Goal: Communication & Community: Answer question/provide support

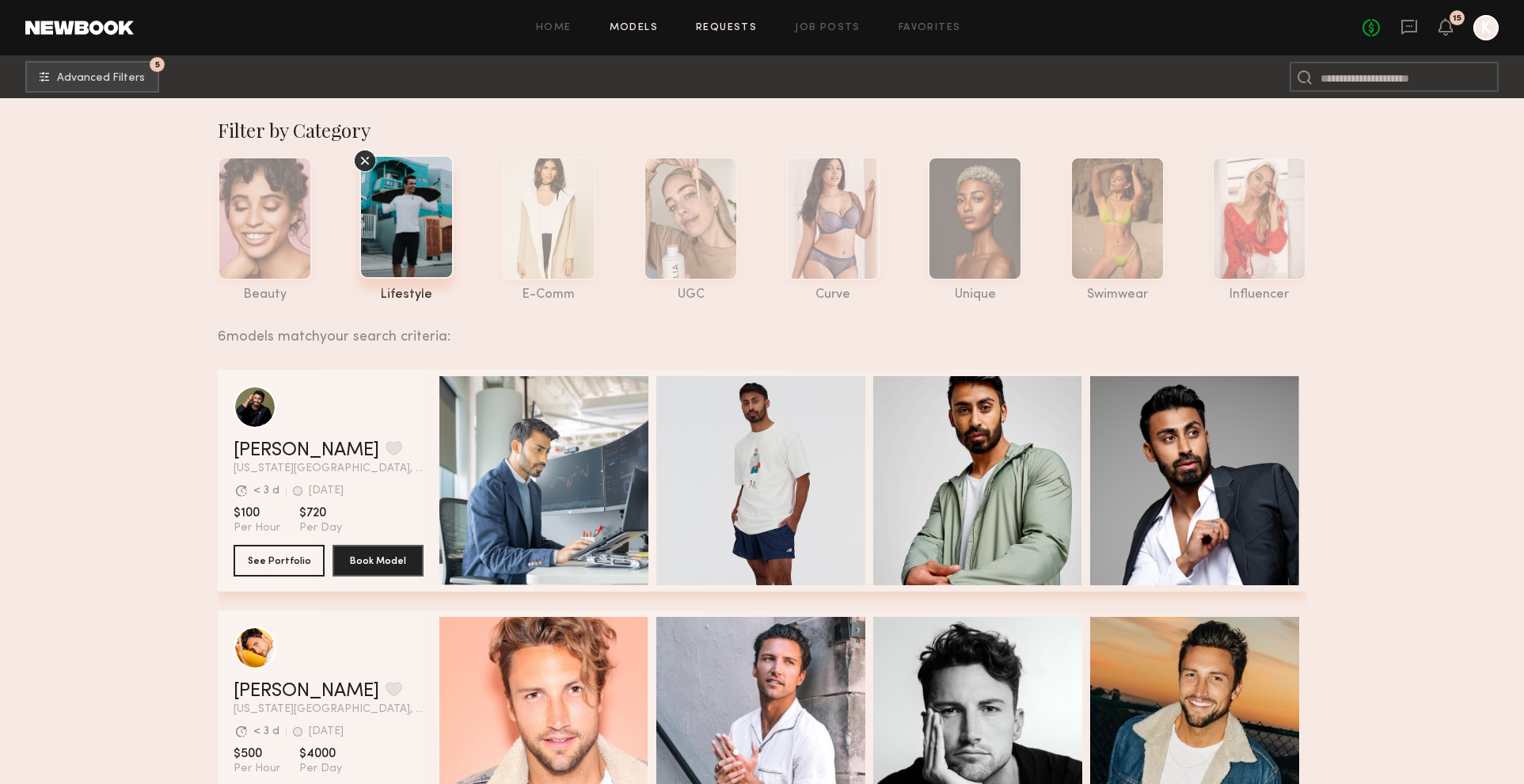
click at [719, 27] on link "Requests" at bounding box center [726, 27] width 61 height 10
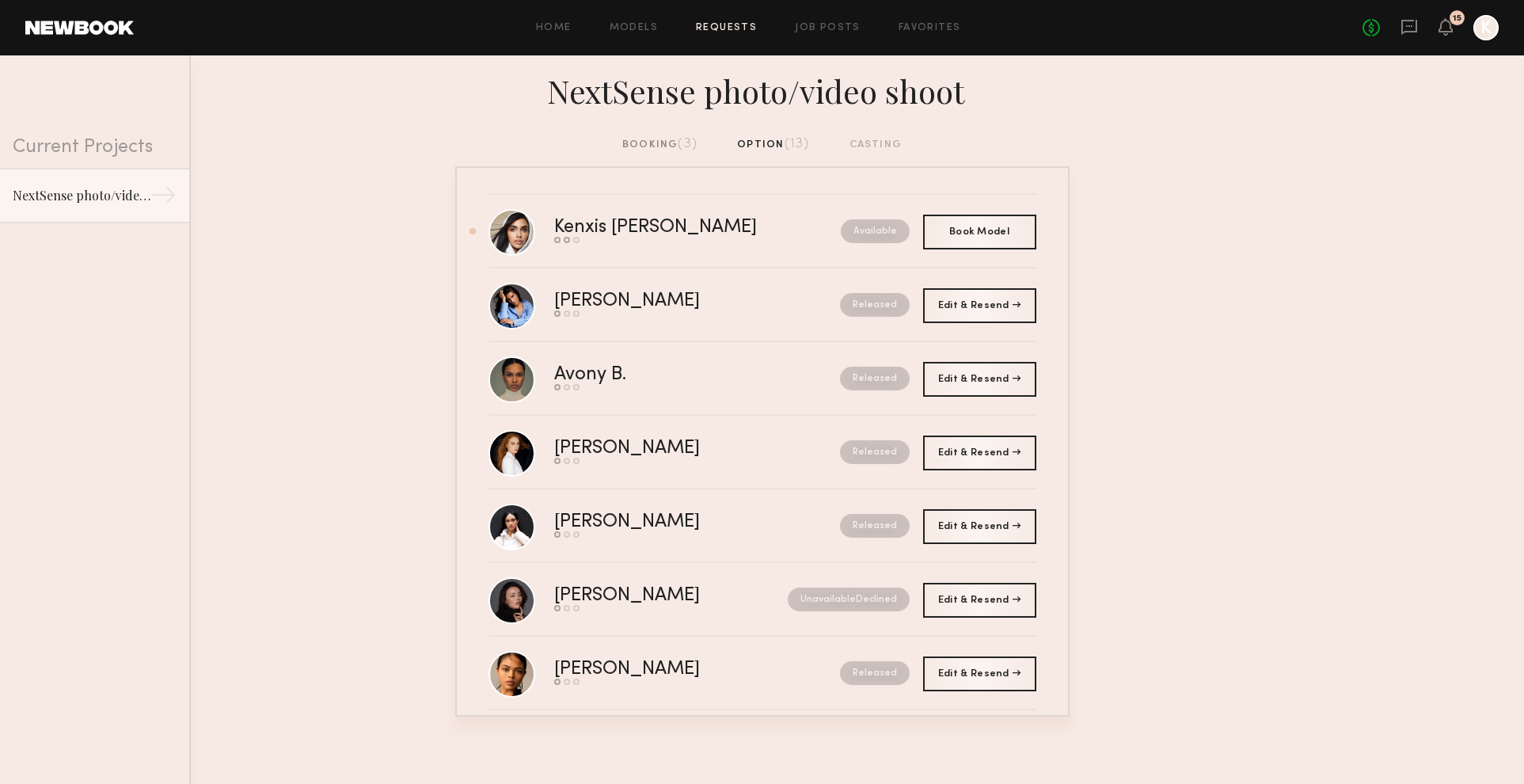
click at [658, 152] on div "booking (3)" at bounding box center [659, 145] width 75 height 17
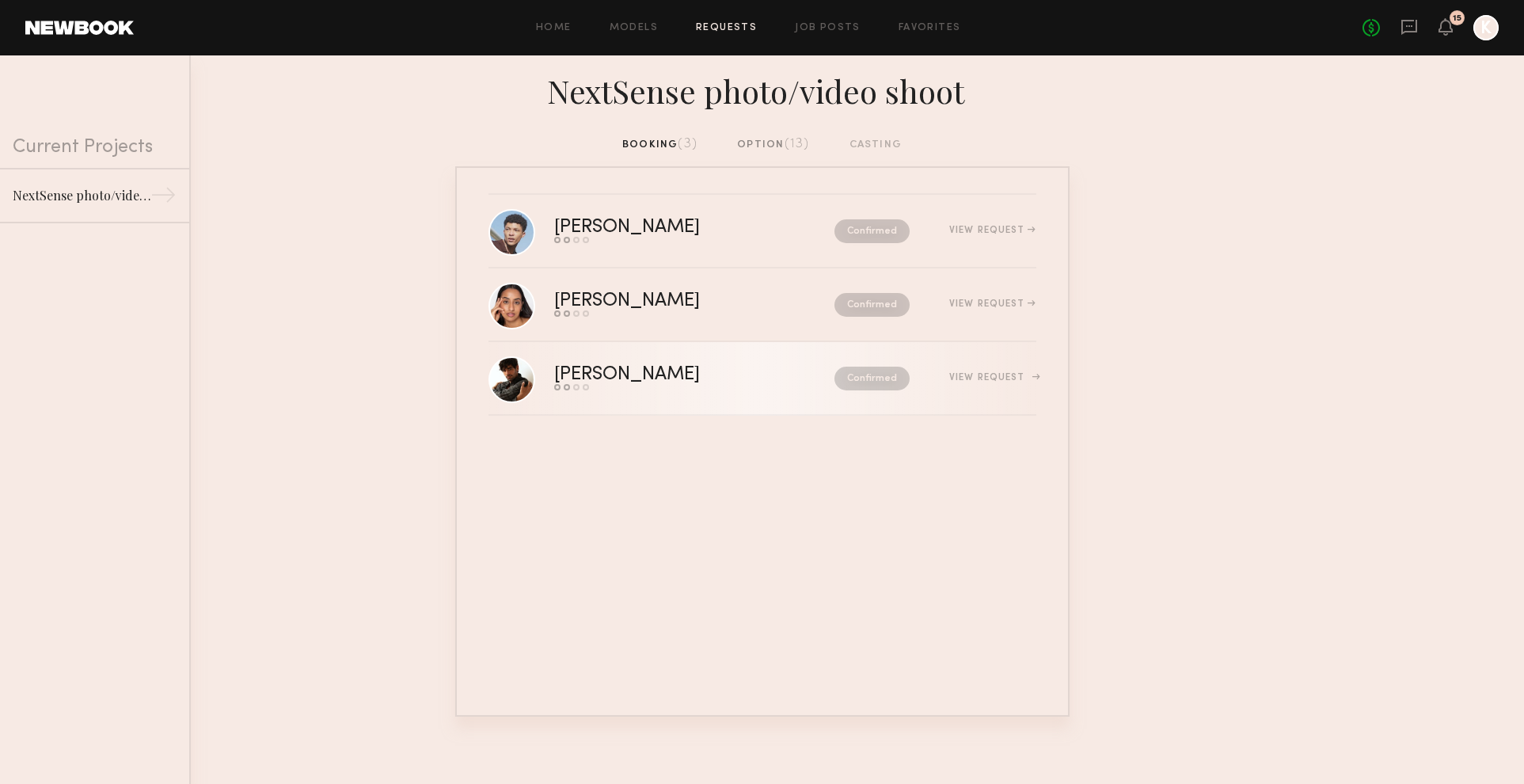
click at [672, 365] on div "[PERSON_NAME]" at bounding box center [660, 374] width 213 height 18
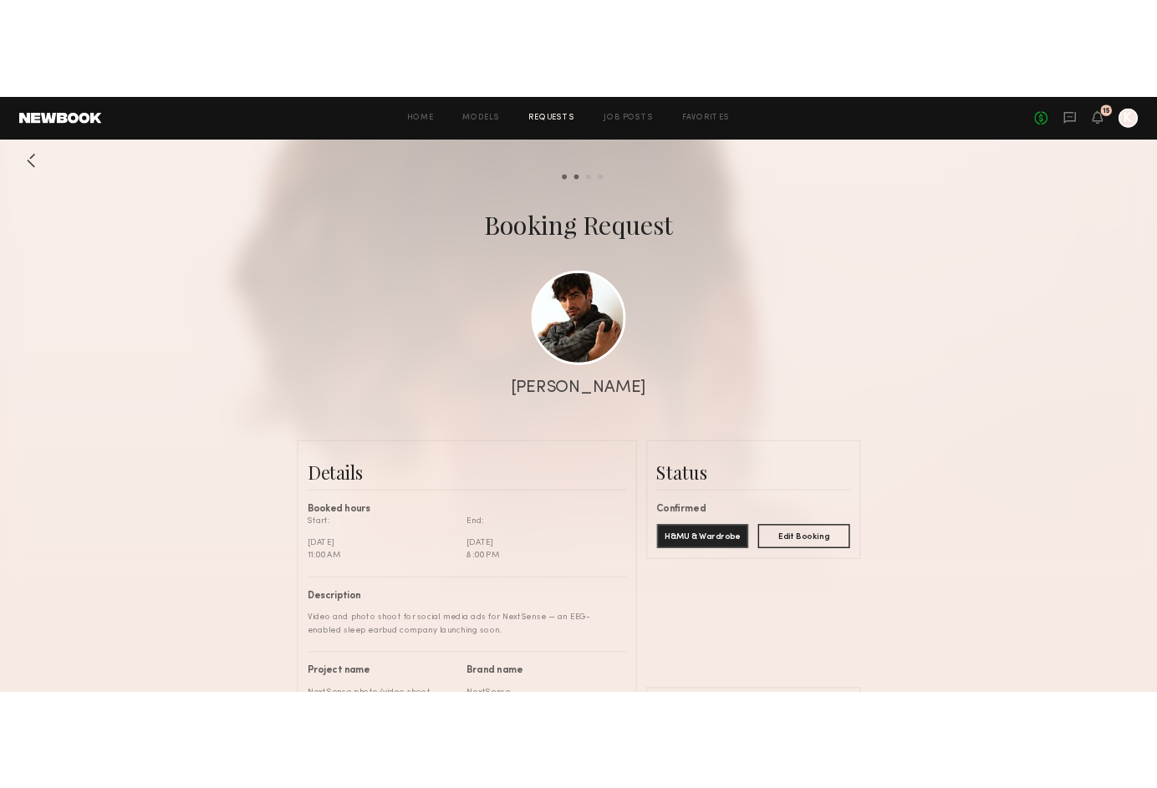
scroll to position [2078, 0]
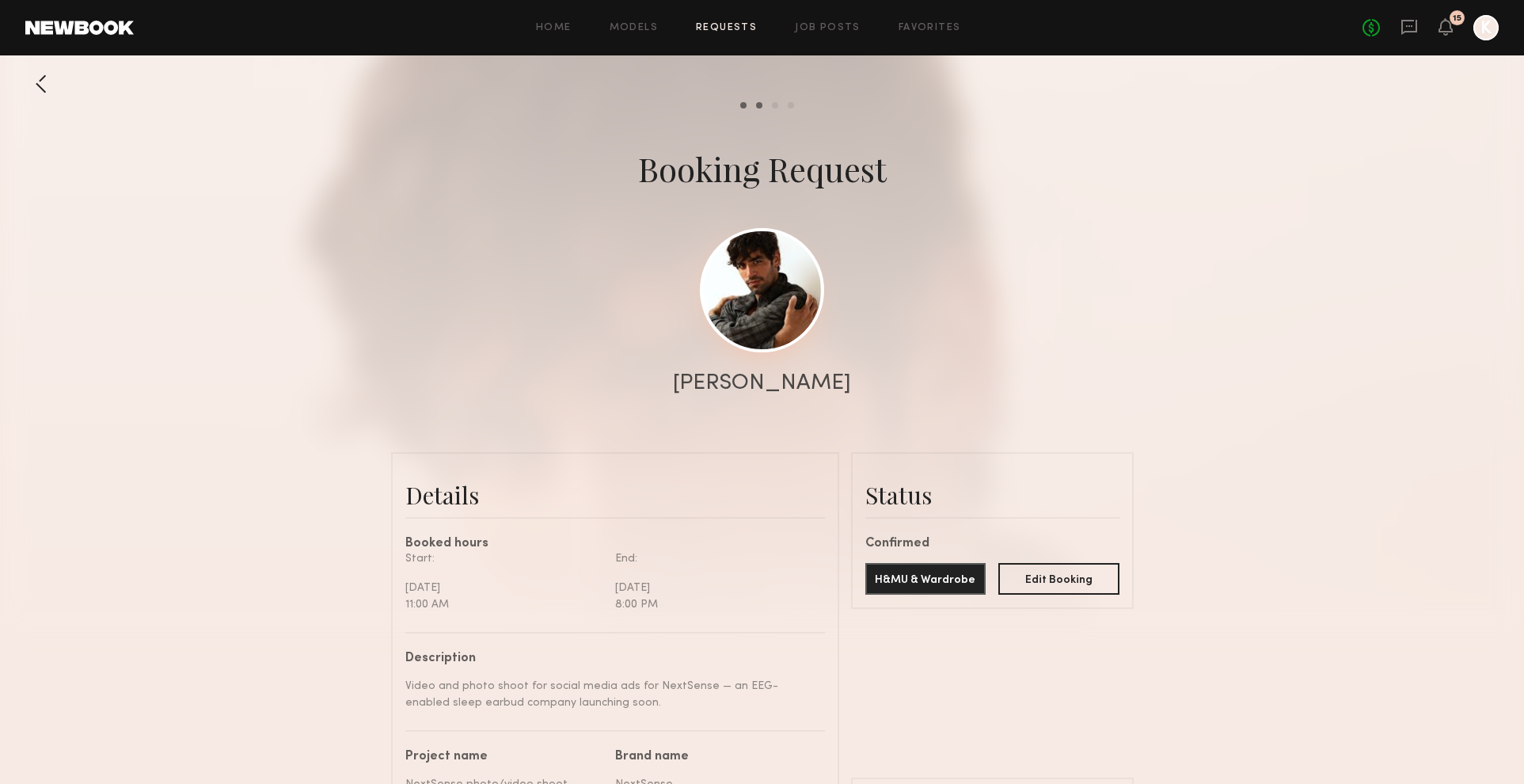
click at [776, 302] on link at bounding box center [762, 290] width 124 height 124
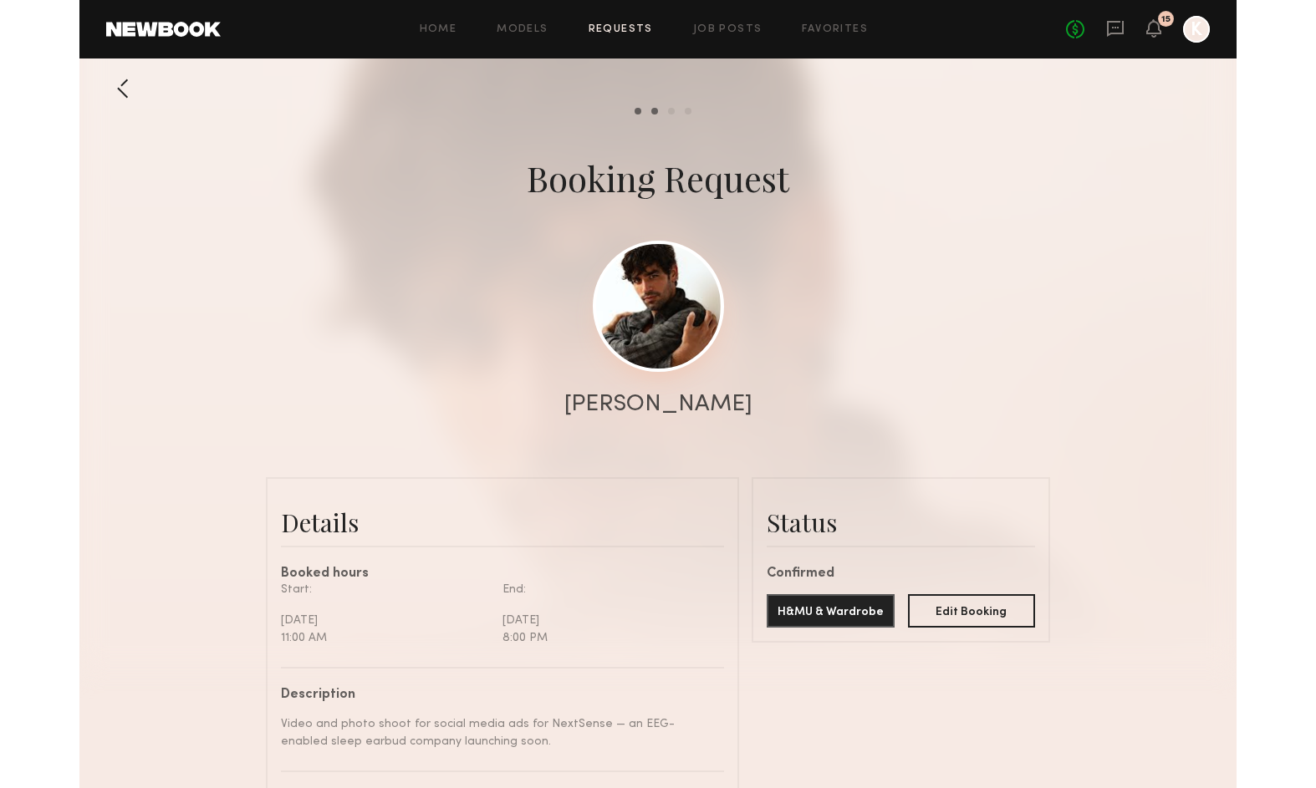
scroll to position [2135, 0]
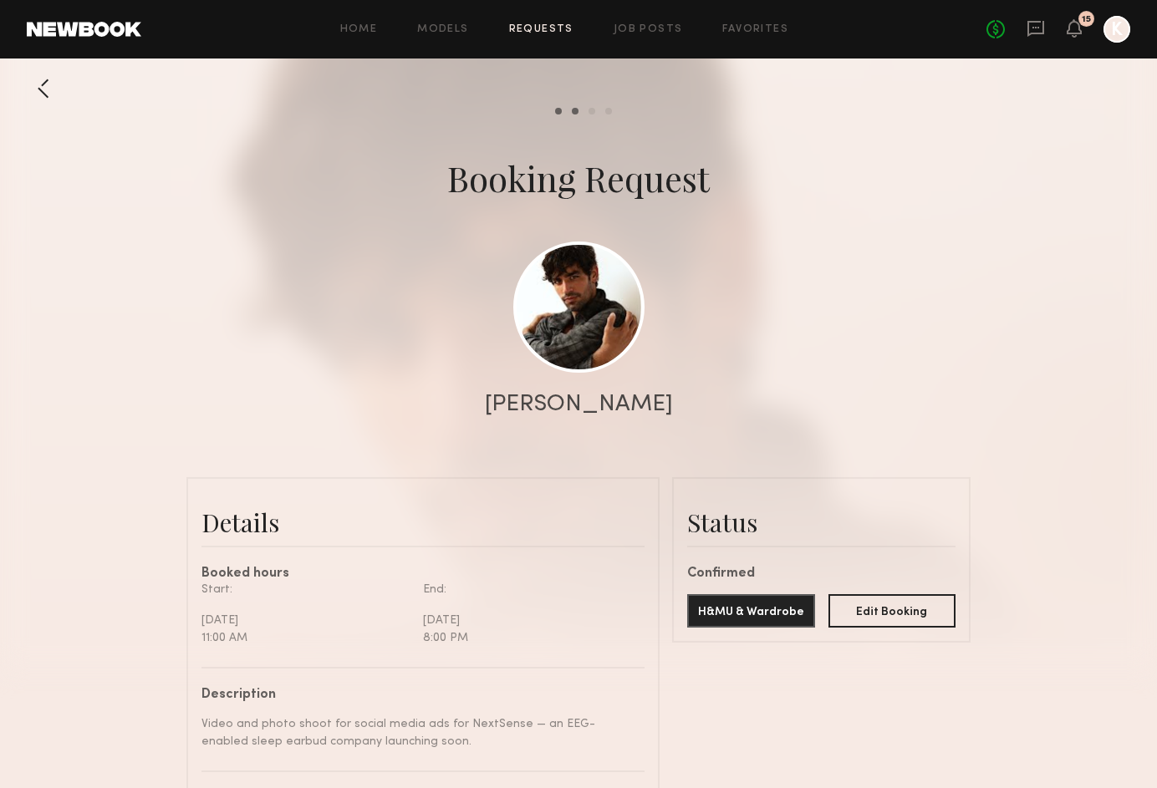
click at [523, 25] on link "Requests" at bounding box center [541, 29] width 64 height 11
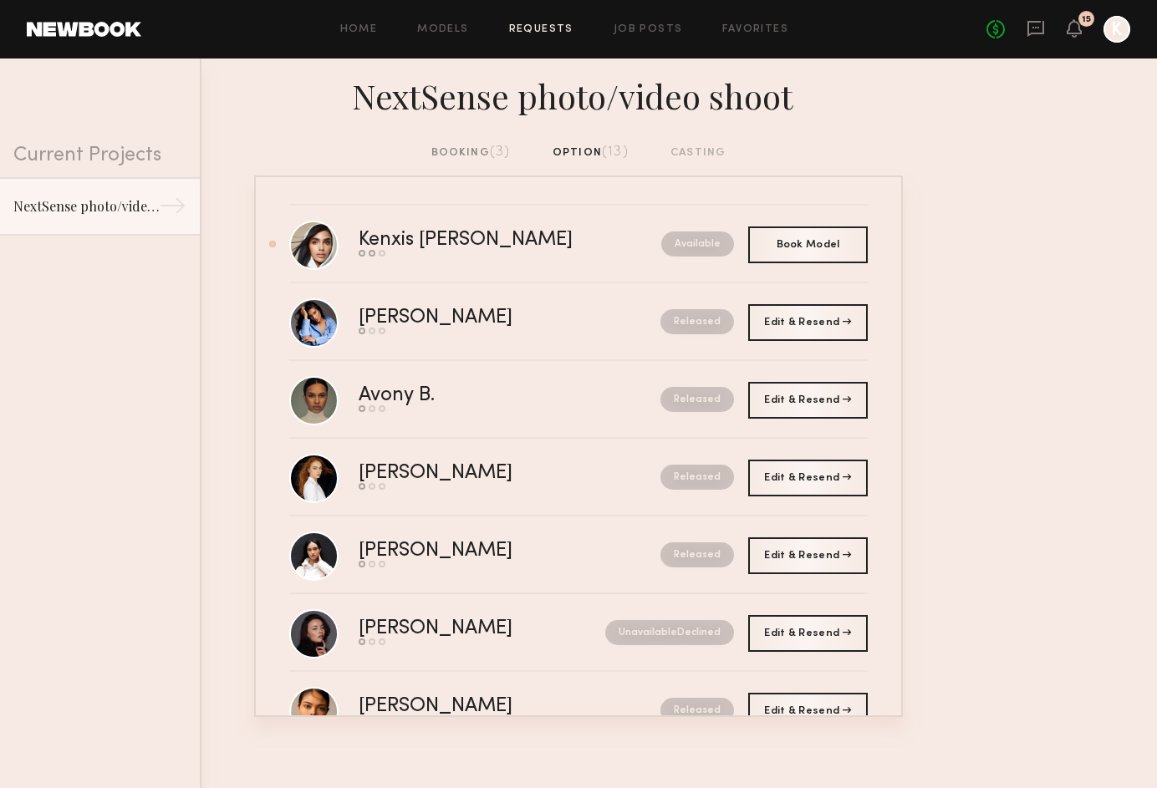
click at [443, 150] on div "booking (3)" at bounding box center [470, 153] width 79 height 18
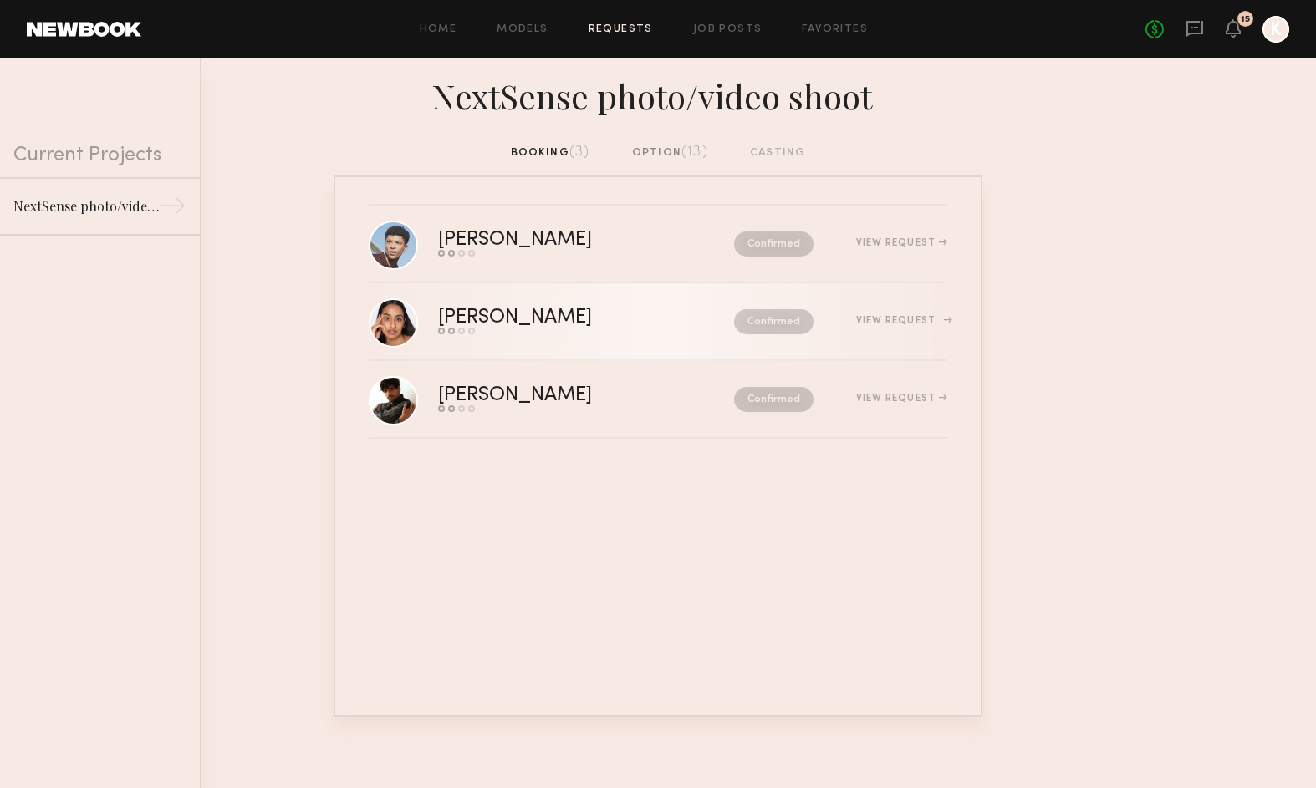
click at [501, 311] on div "Alysha H." at bounding box center [550, 318] width 225 height 19
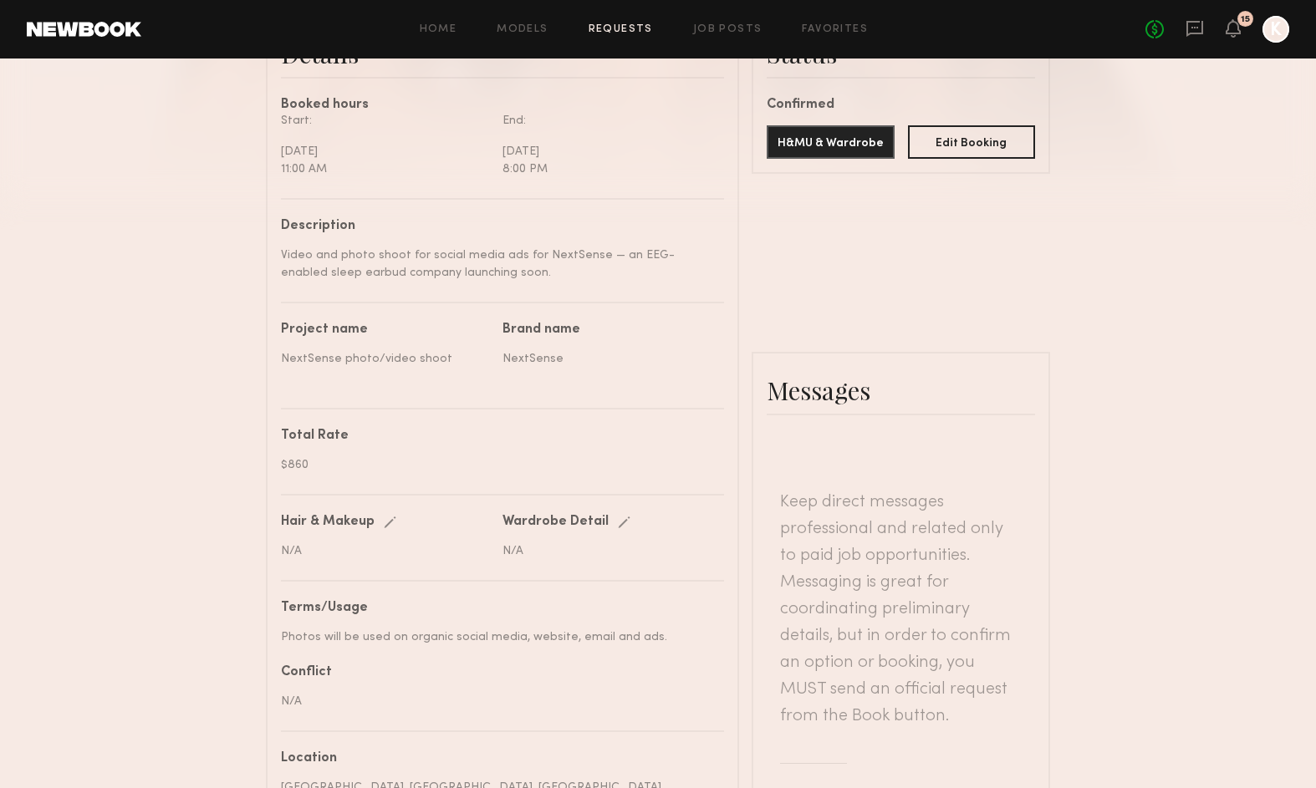
scroll to position [3, 0]
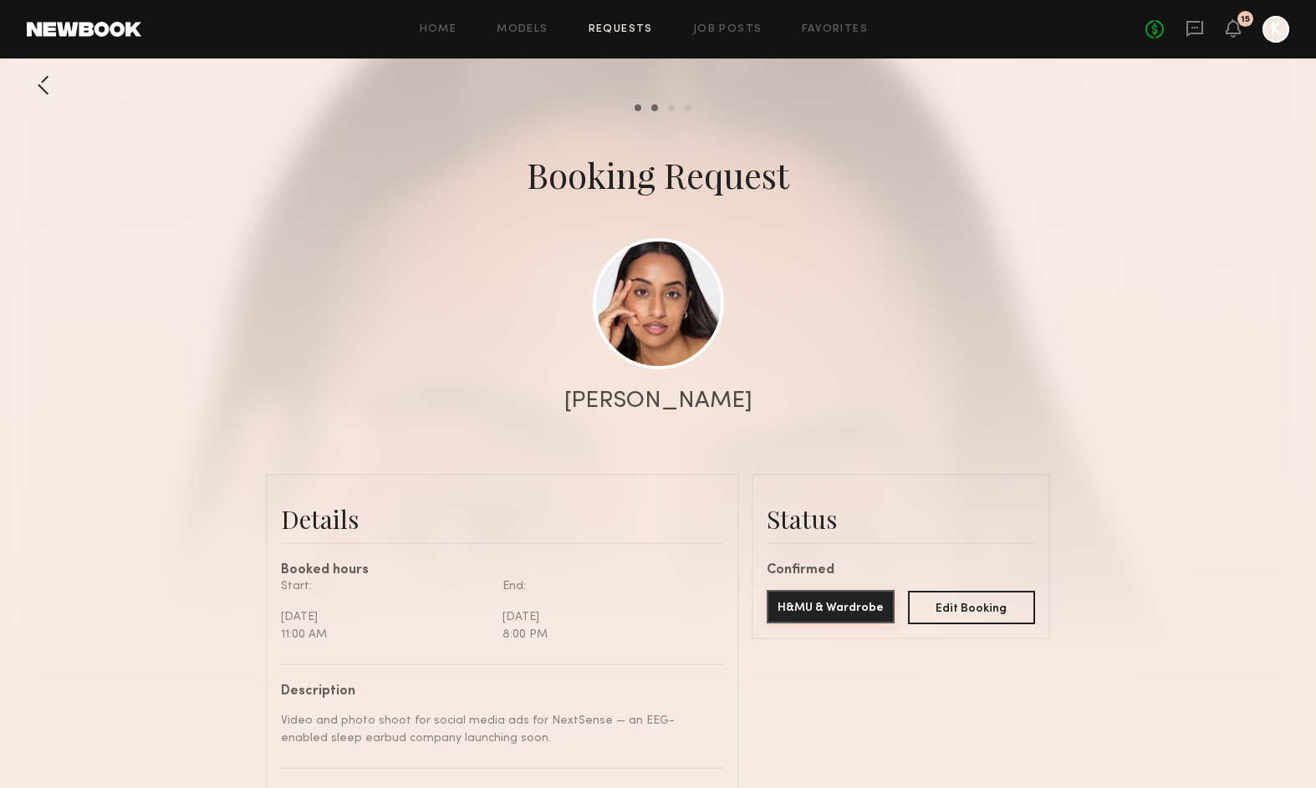
click at [825, 607] on button "H&MU & Wardrobe" at bounding box center [831, 606] width 128 height 33
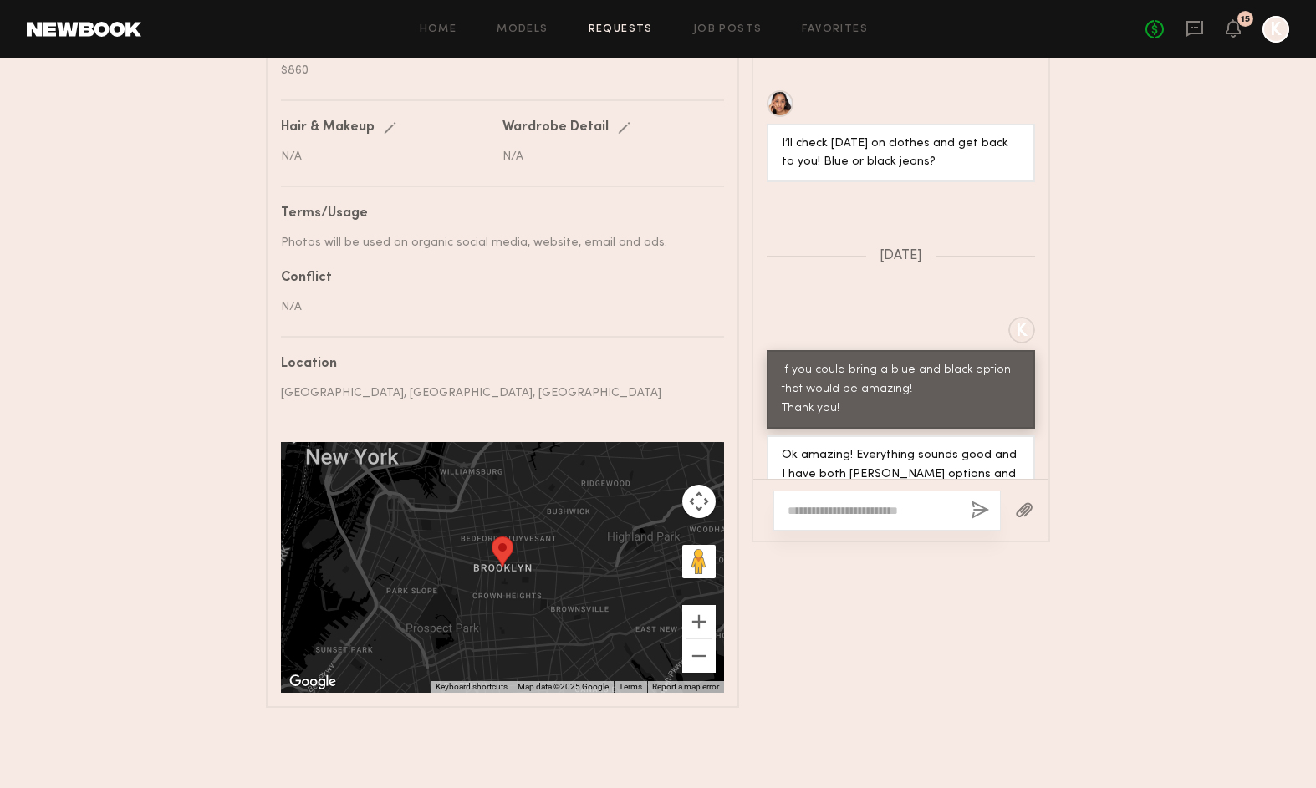
scroll to position [2000, 0]
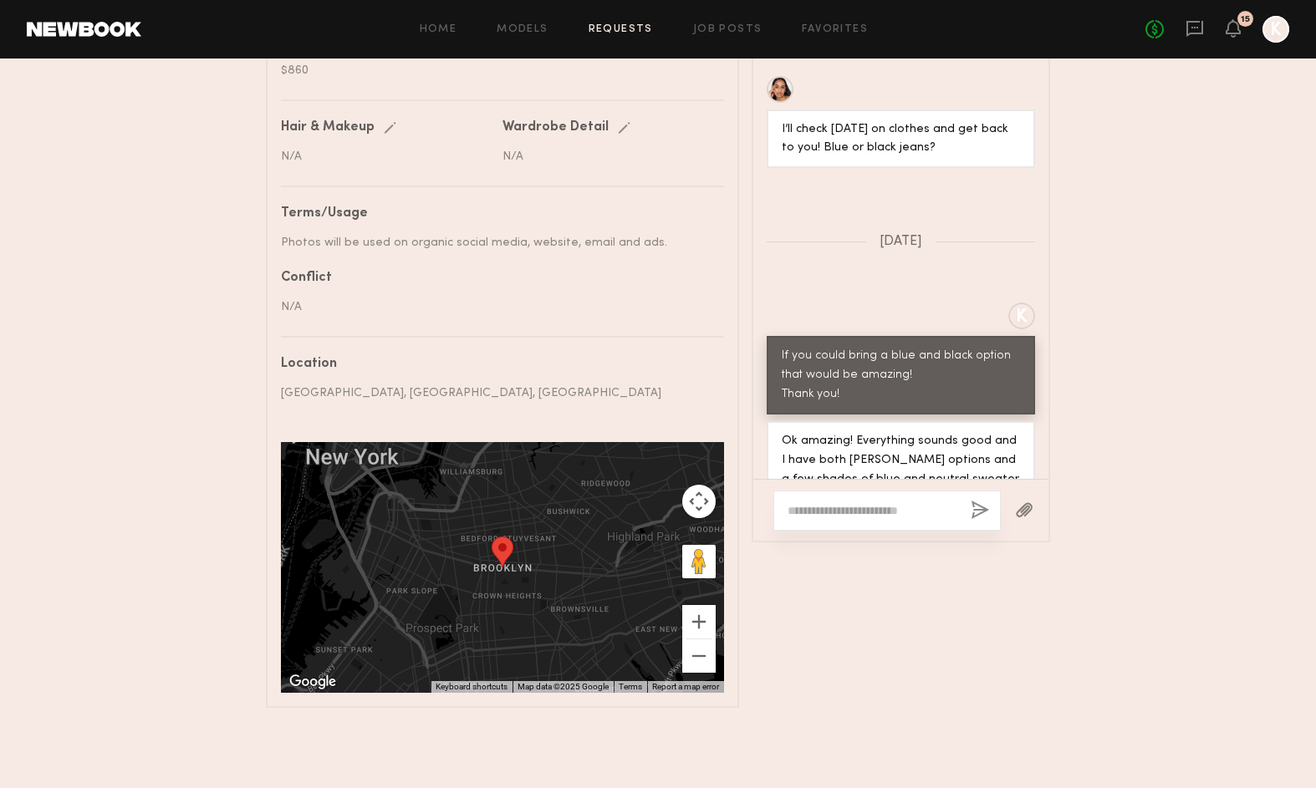
click at [909, 497] on div at bounding box center [886, 511] width 227 height 40
click at [905, 513] on textarea at bounding box center [873, 510] width 170 height 17
type textarea "*"
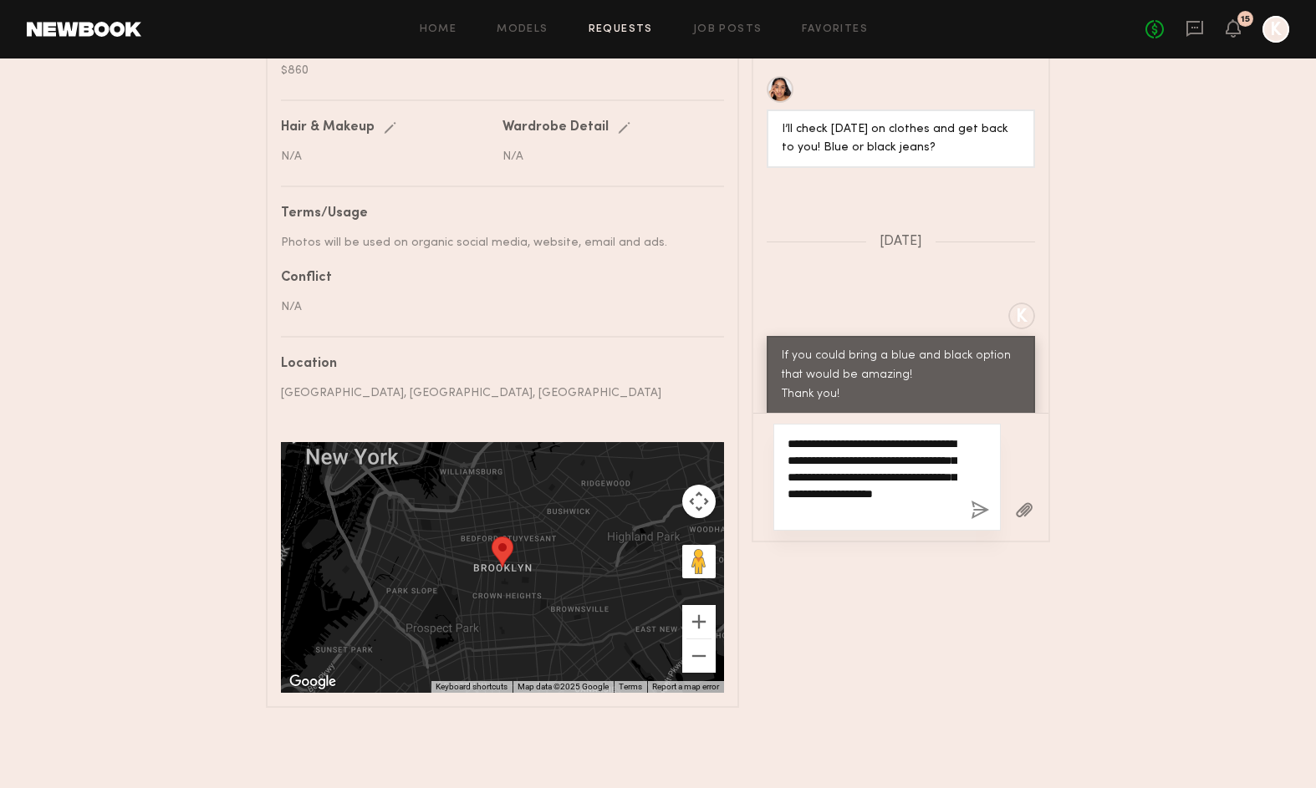
type textarea "**********"
click at [978, 513] on button "button" at bounding box center [980, 511] width 18 height 21
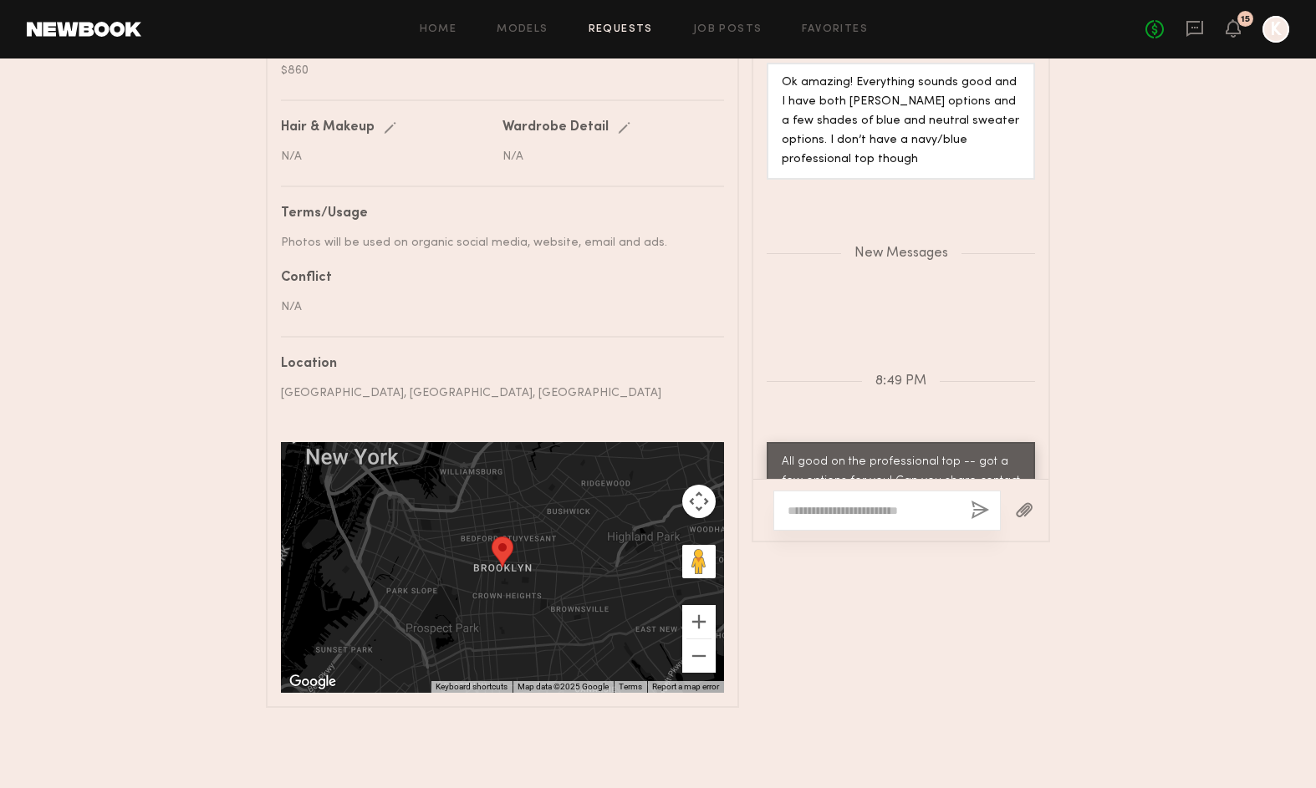
scroll to position [2516, 0]
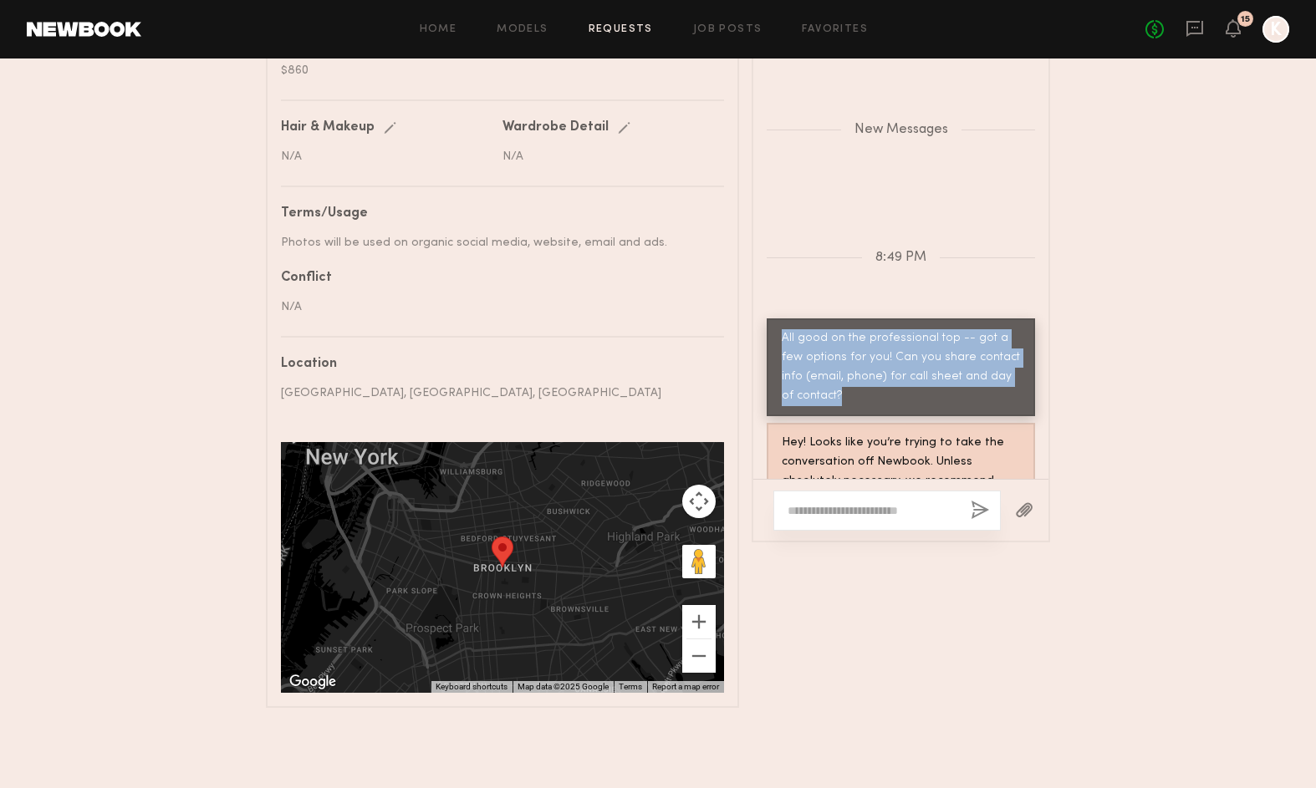
drag, startPoint x: 830, startPoint y: 319, endPoint x: 776, endPoint y: 255, distance: 84.2
click at [776, 319] on div "All good on the professional top -- got a few options for you! Can you share co…" at bounding box center [901, 368] width 268 height 98
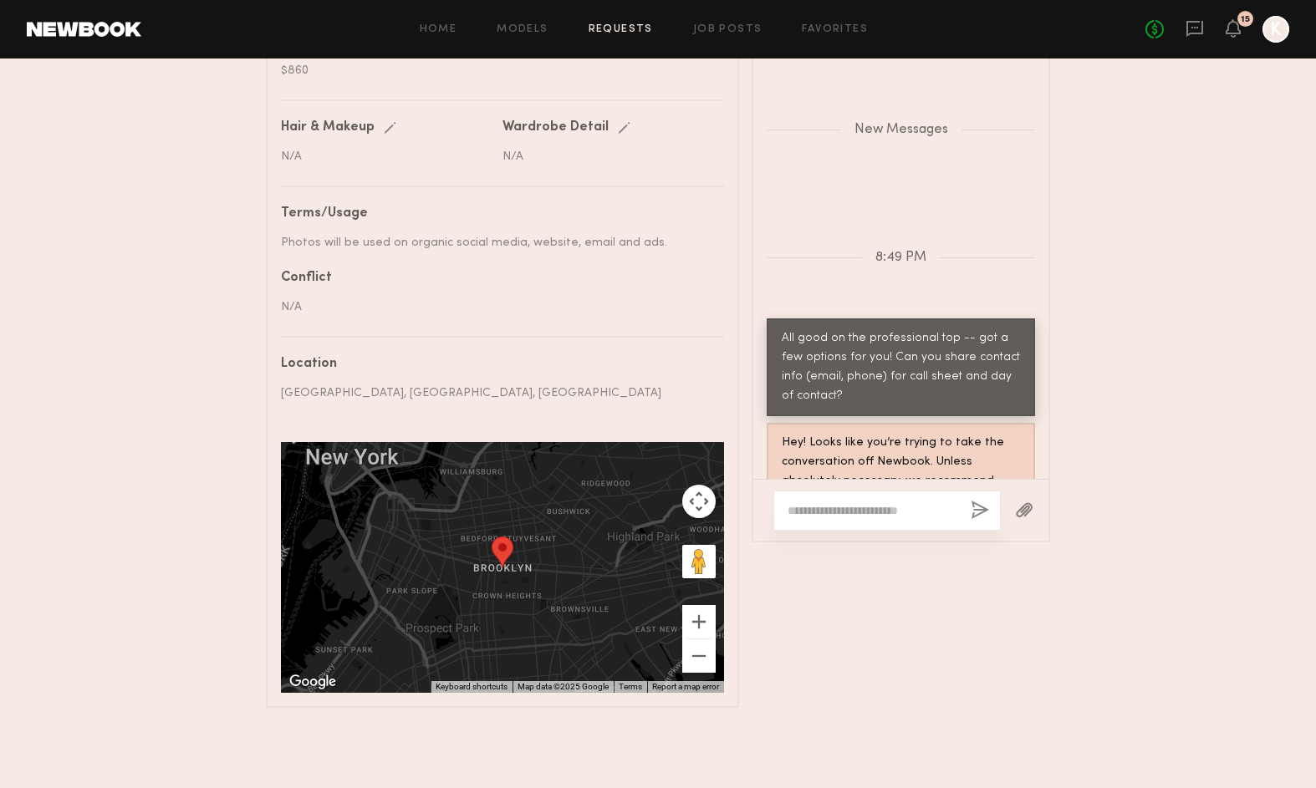
click at [610, 13] on header "Home Models Requests Job Posts Favorites Sign Out No fees up to $5,000 15 K" at bounding box center [658, 29] width 1316 height 59
click at [612, 28] on link "Requests" at bounding box center [621, 29] width 64 height 11
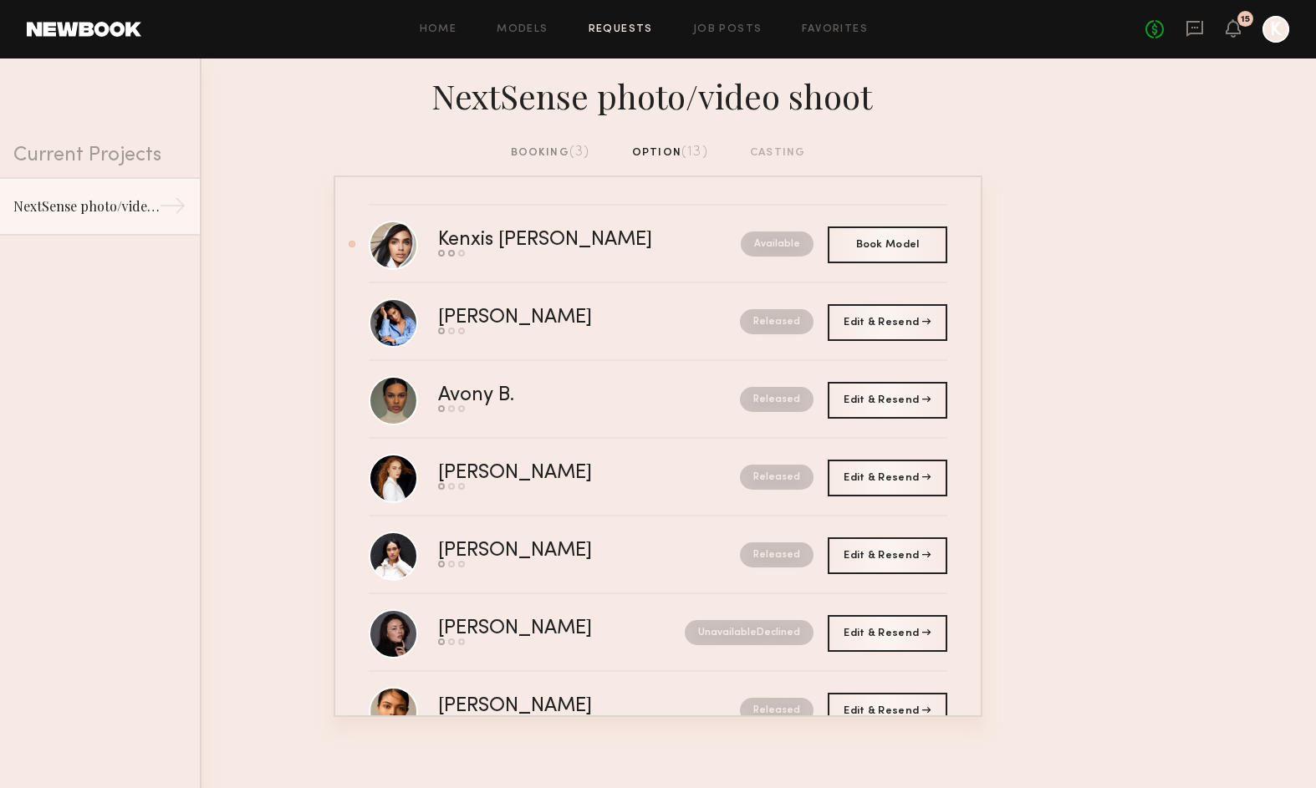
click at [552, 147] on div "booking (3)" at bounding box center [550, 153] width 79 height 18
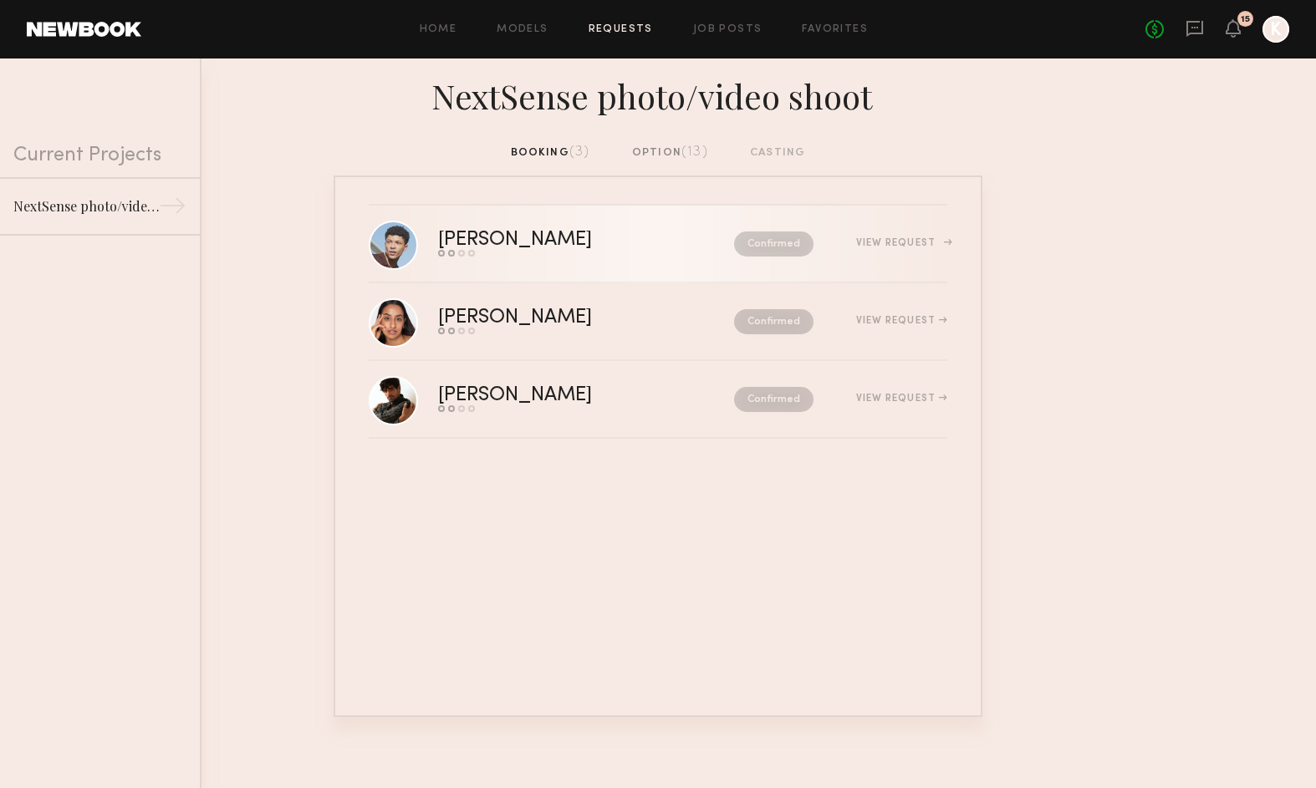
click at [893, 239] on div "View Request" at bounding box center [901, 243] width 91 height 10
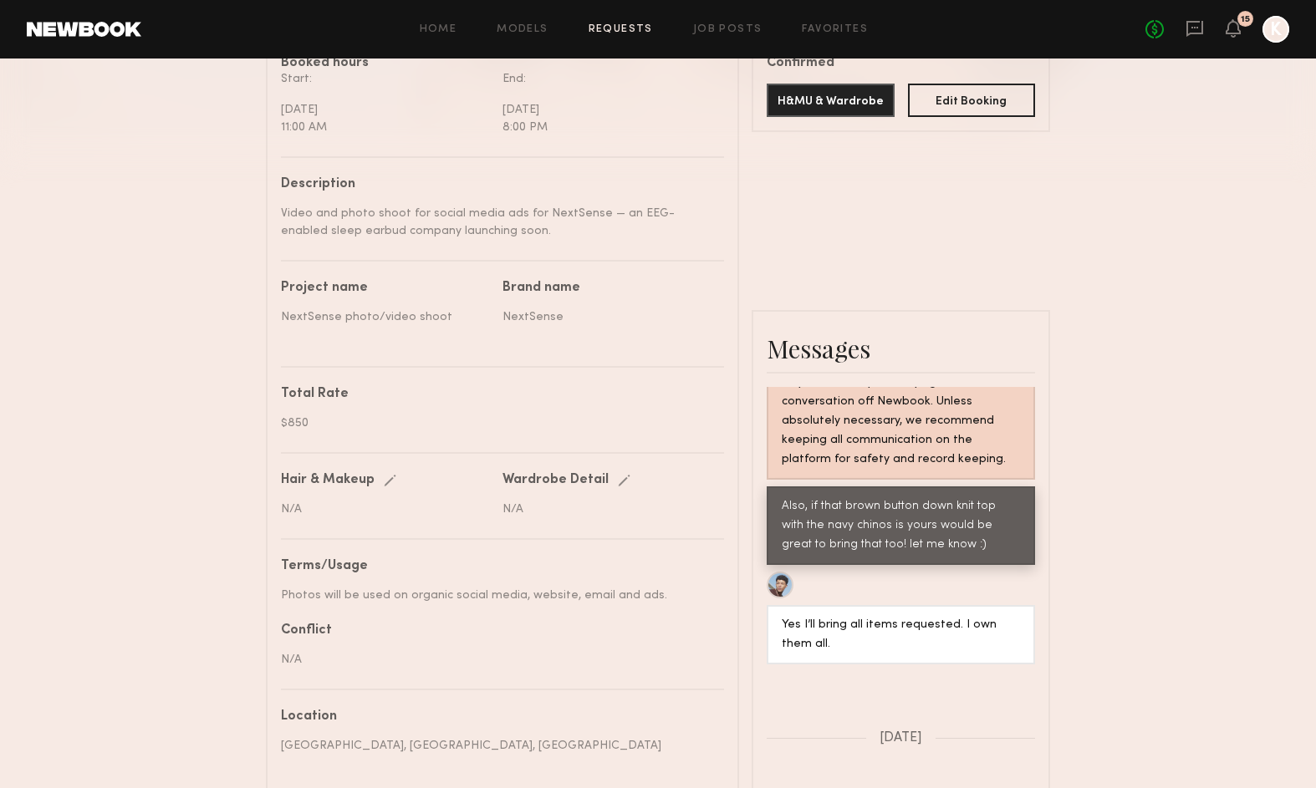
scroll to position [864, 0]
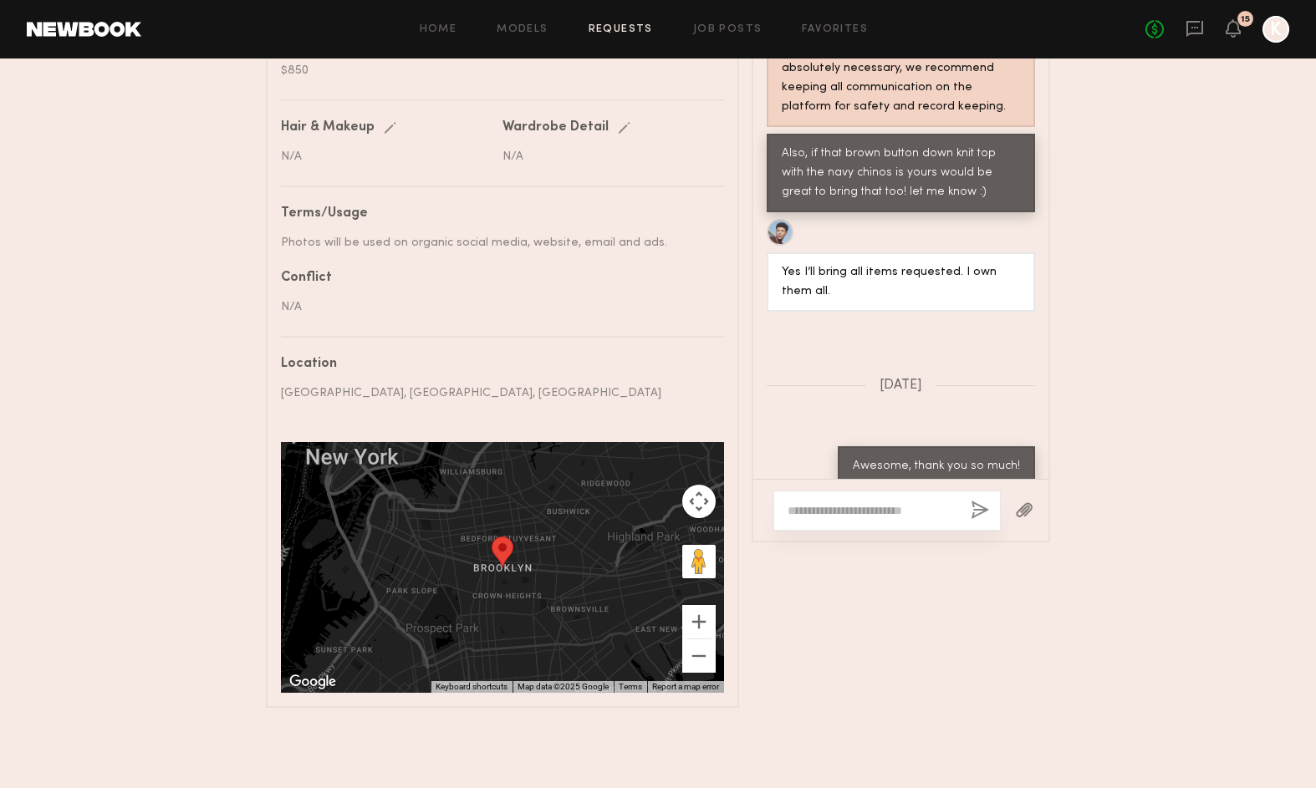
click at [917, 512] on textarea at bounding box center [873, 510] width 170 height 17
type textarea "*"
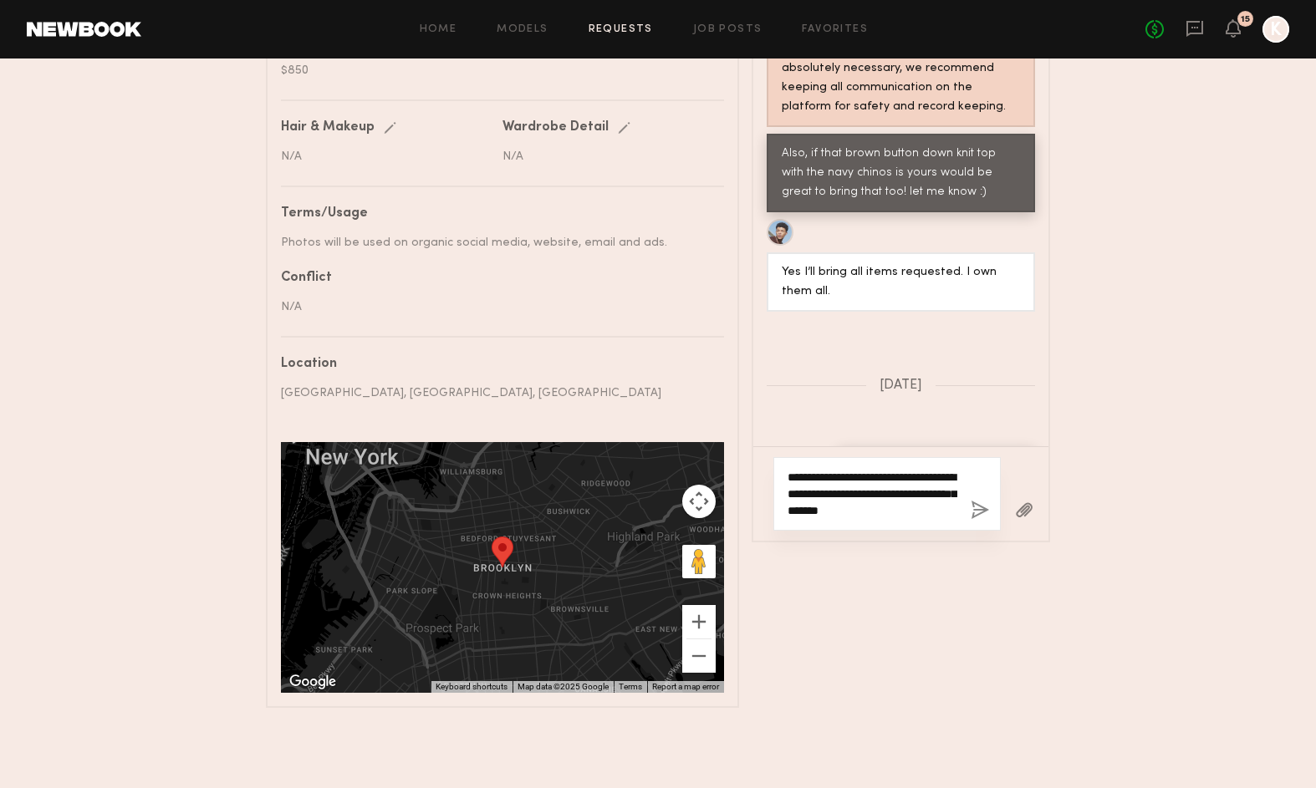
type textarea "**********"
click at [982, 508] on button "button" at bounding box center [980, 511] width 18 height 21
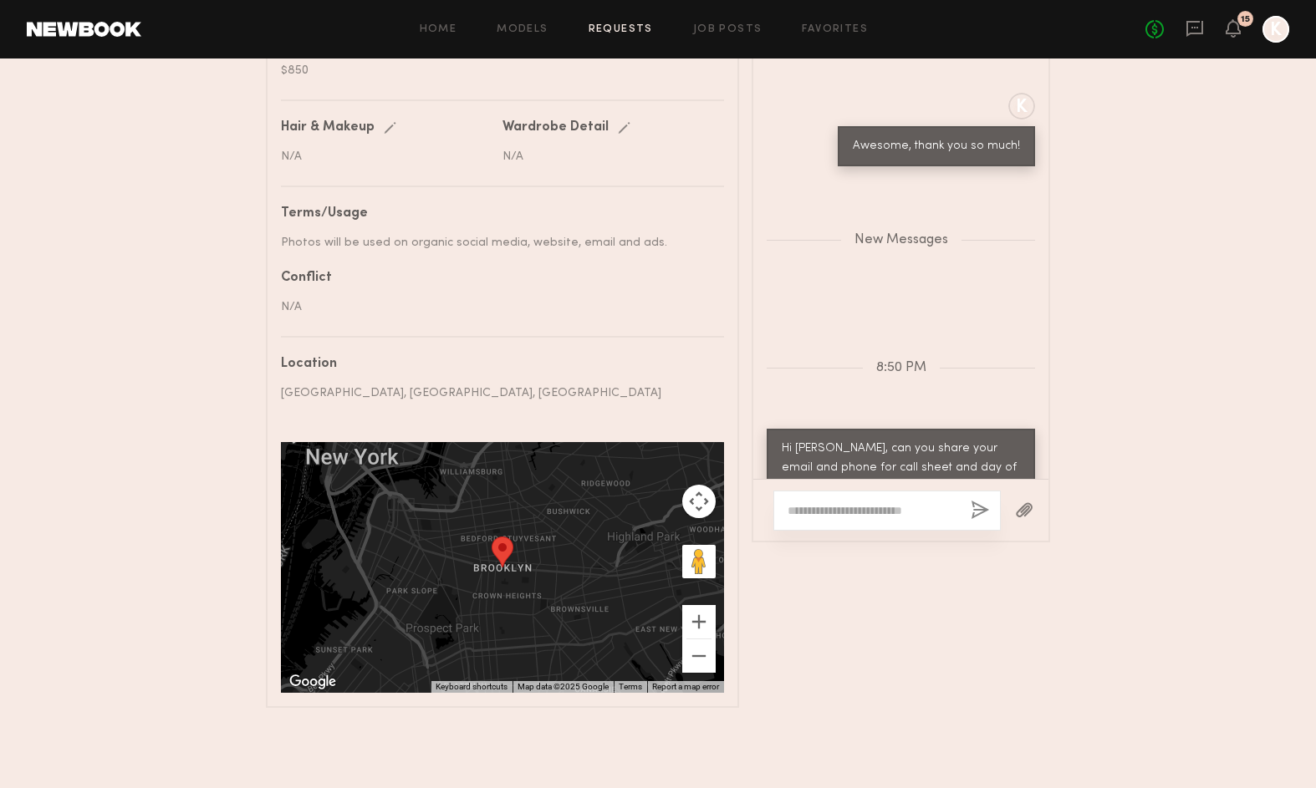
scroll to position [2099, 0]
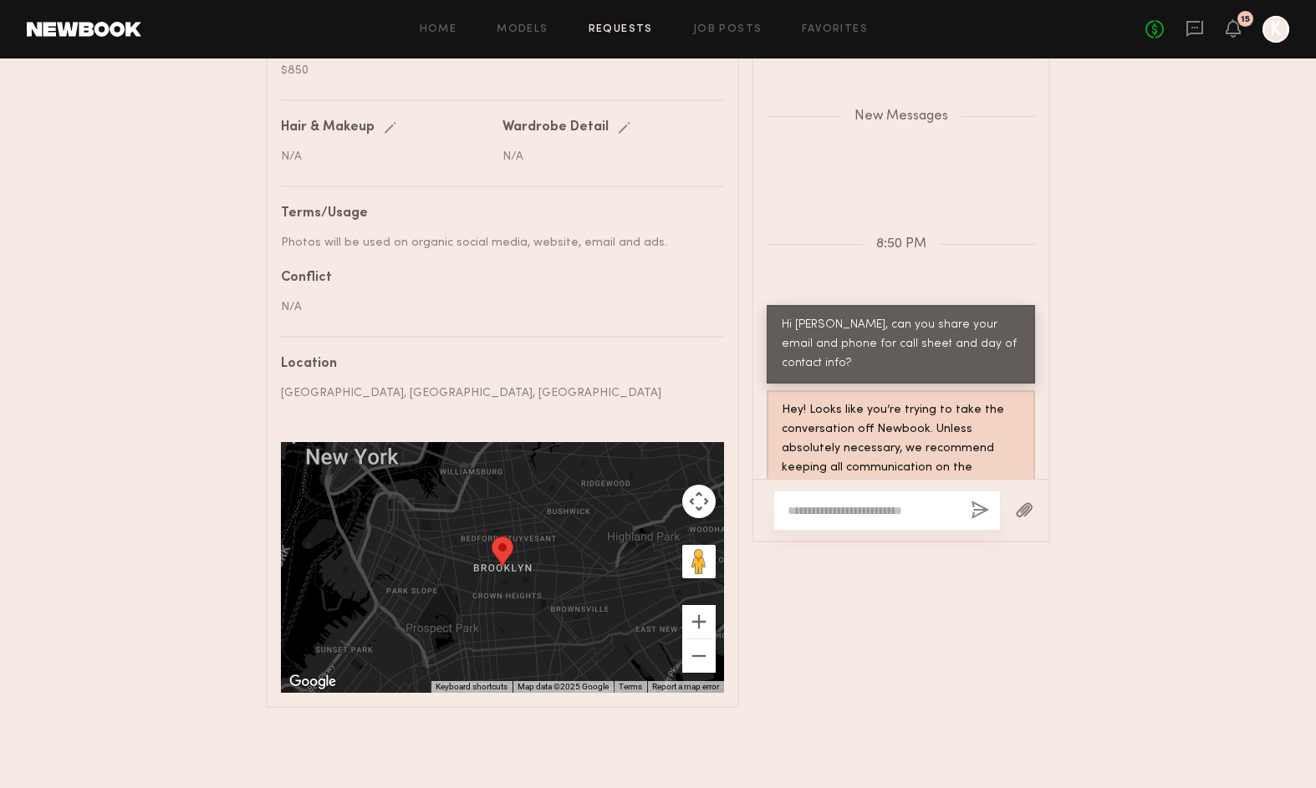
click at [968, 316] on div "Hi Vincent, can you share your email and phone for call sheet and day of contac…" at bounding box center [901, 345] width 238 height 58
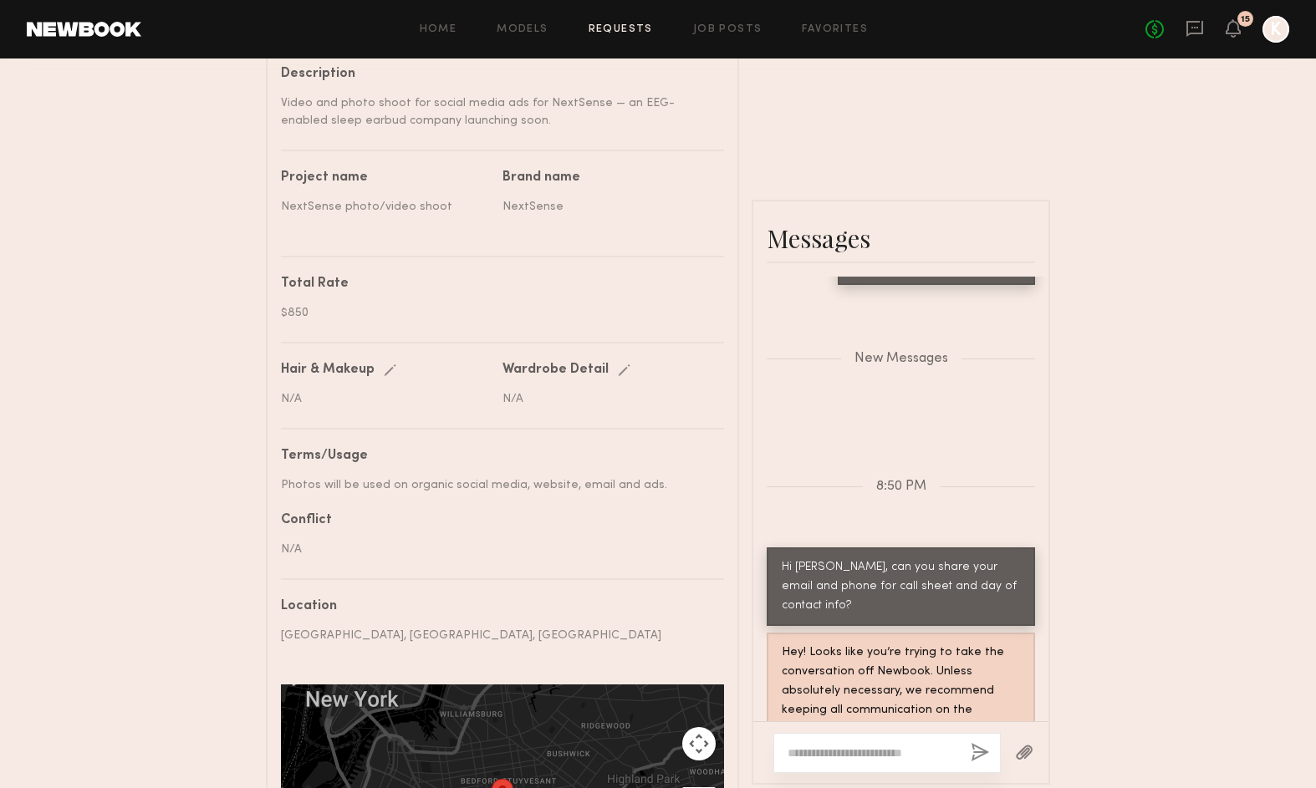
click at [974, 559] on div "Hi Vincent, can you share your email and phone for call sheet and day of contac…" at bounding box center [901, 588] width 238 height 58
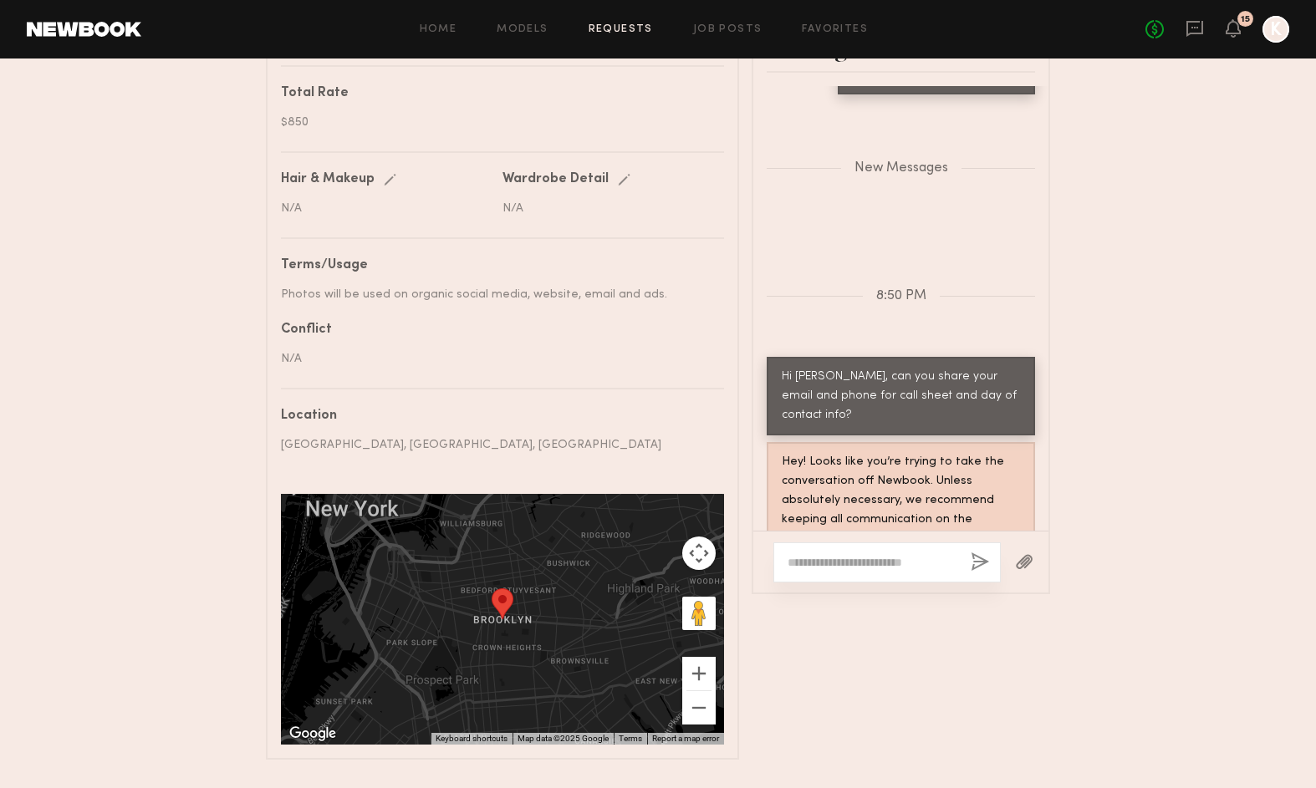
scroll to position [813, 0]
click at [979, 566] on button "button" at bounding box center [980, 562] width 18 height 21
click at [633, 23] on div "Home Models Requests Job Posts Favorites Sign Out No fees up to $5,000 15 K" at bounding box center [715, 29] width 1148 height 27
click at [635, 33] on link "Requests" at bounding box center [621, 29] width 64 height 11
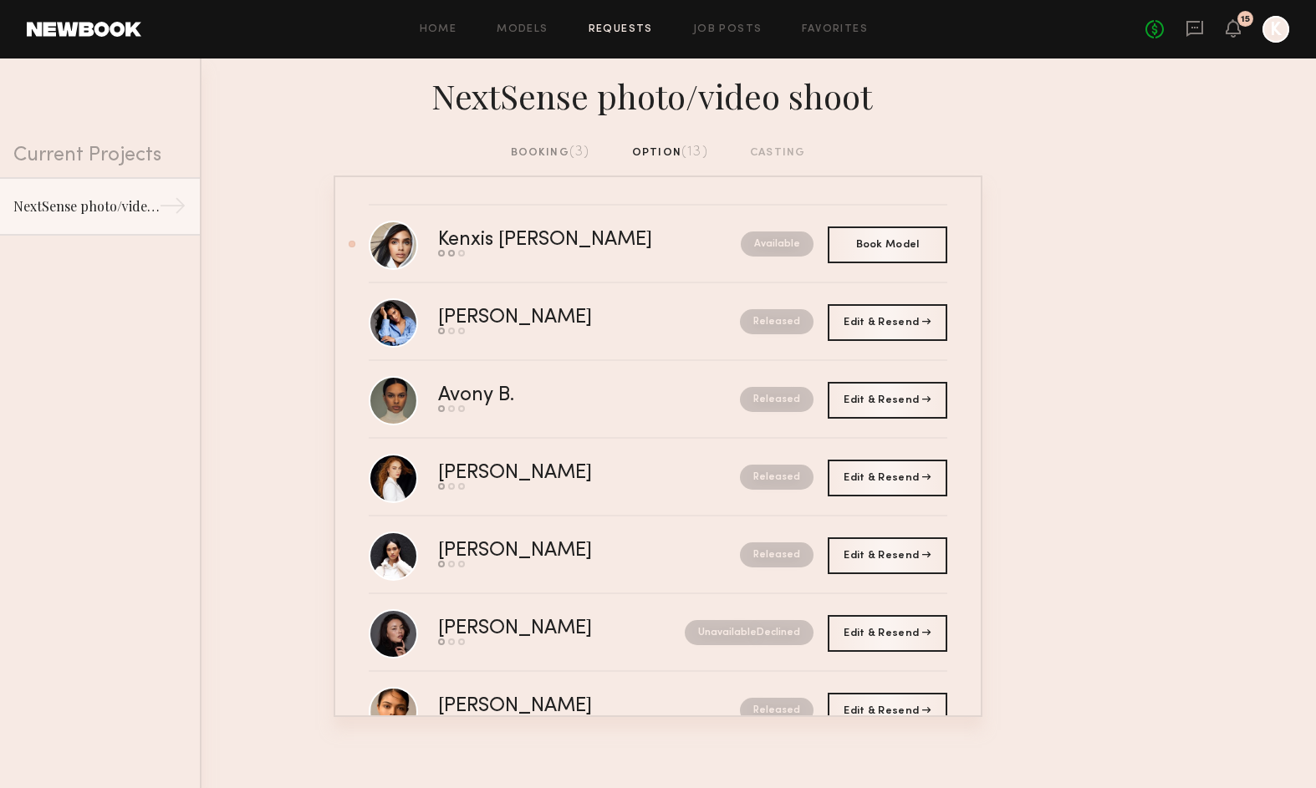
click at [667, 139] on div "NextSense photo/video shoot" at bounding box center [658, 101] width 1316 height 85
click at [567, 149] on div "booking (3)" at bounding box center [550, 153] width 79 height 18
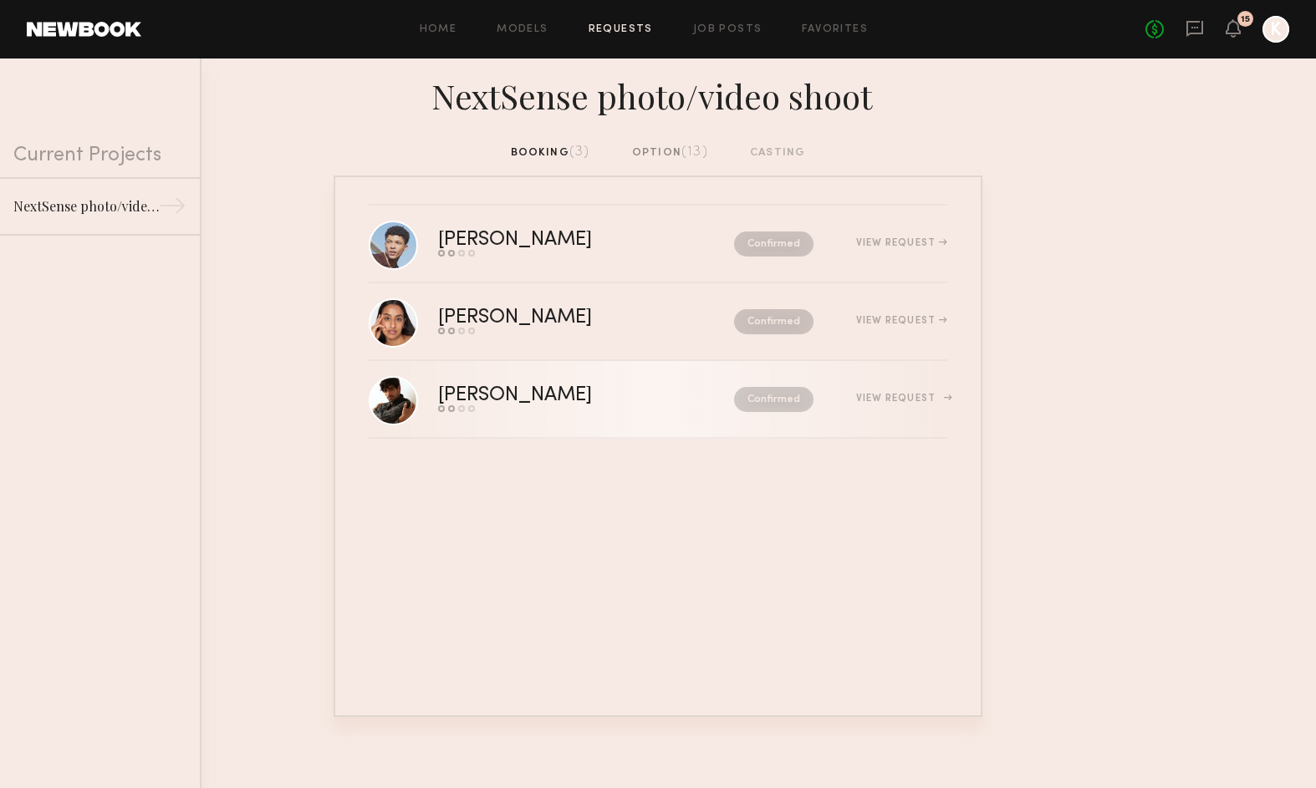
click at [676, 399] on div "Confirmed" at bounding box center [738, 399] width 150 height 25
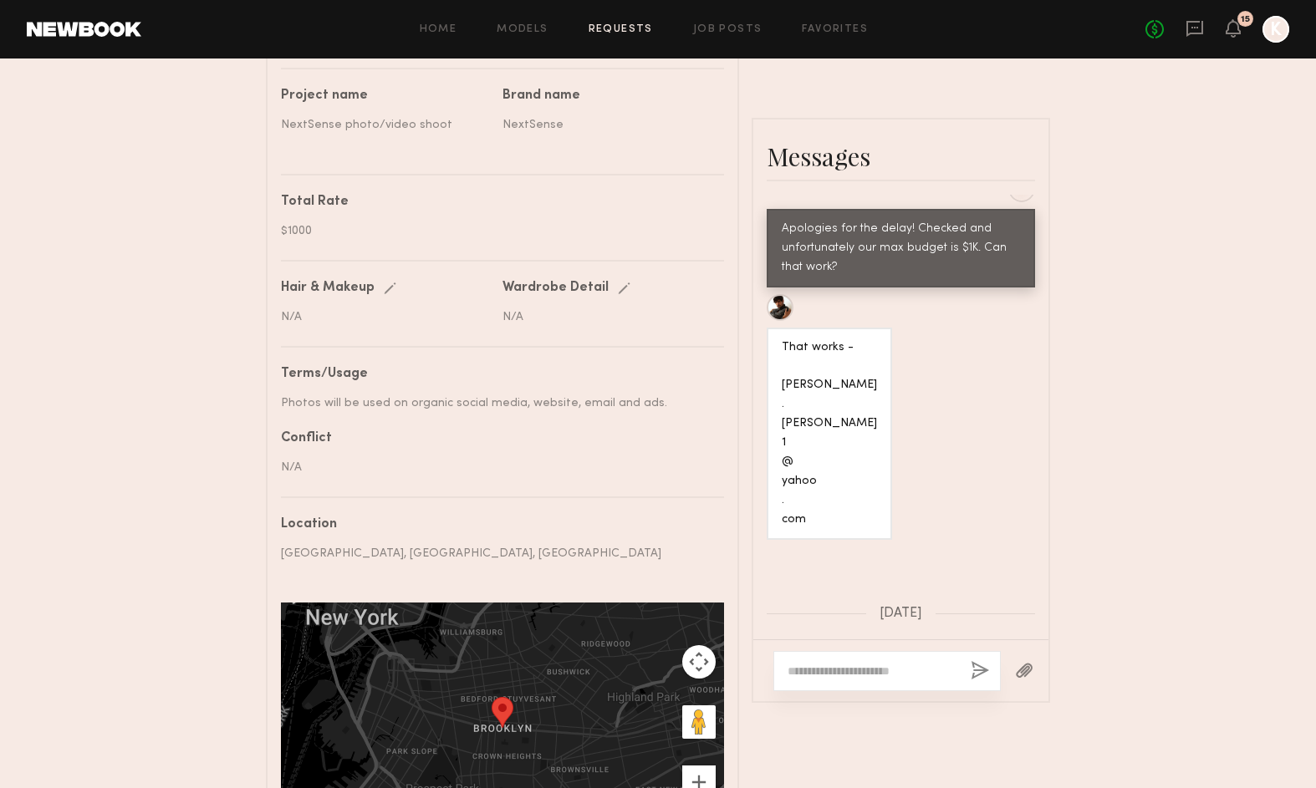
scroll to position [1534, 0]
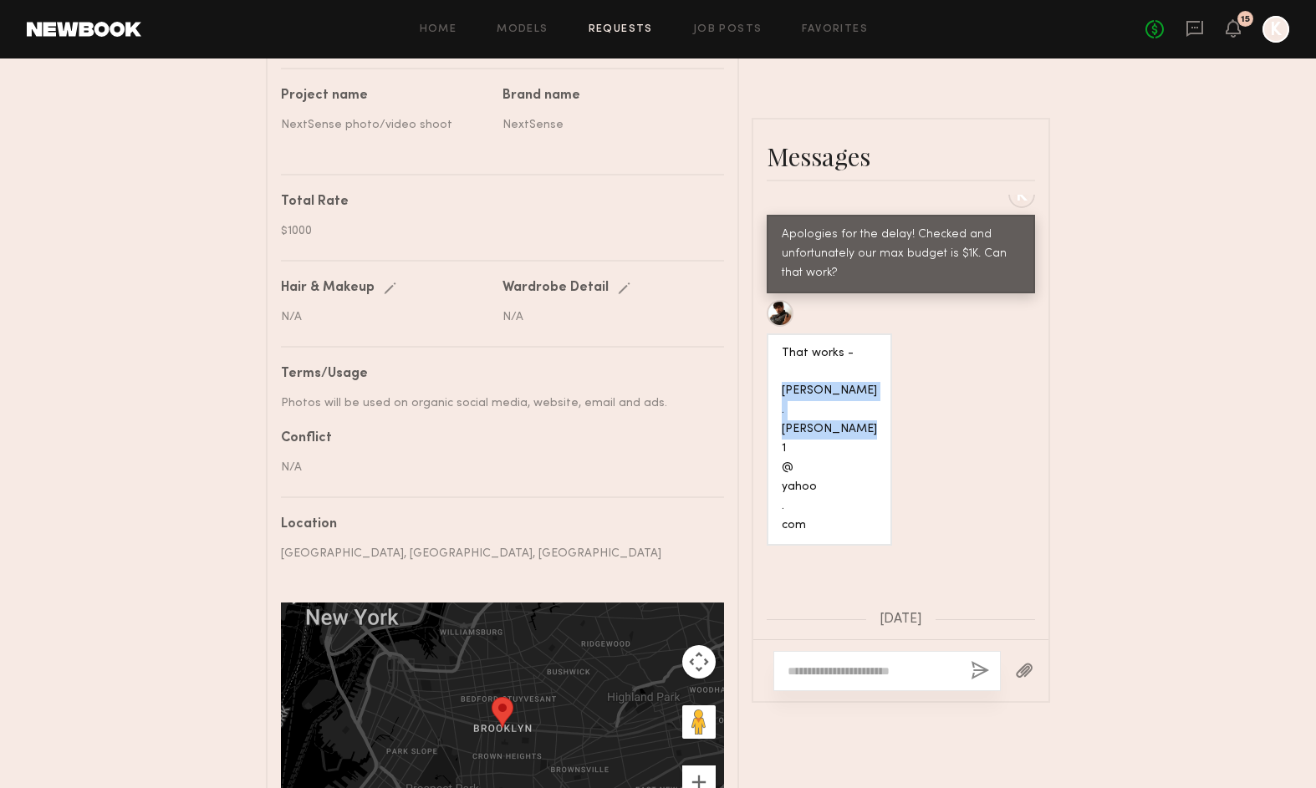
drag, startPoint x: 780, startPoint y: 395, endPoint x: 833, endPoint y: 530, distance: 145.3
click at [833, 530] on div "That works - [PERSON_NAME] . [PERSON_NAME] 1 @ yahoo . com" at bounding box center [829, 440] width 125 height 213
copy div "luis . ocasio 1 @ yahoo . com"
click at [910, 670] on textarea at bounding box center [873, 671] width 170 height 17
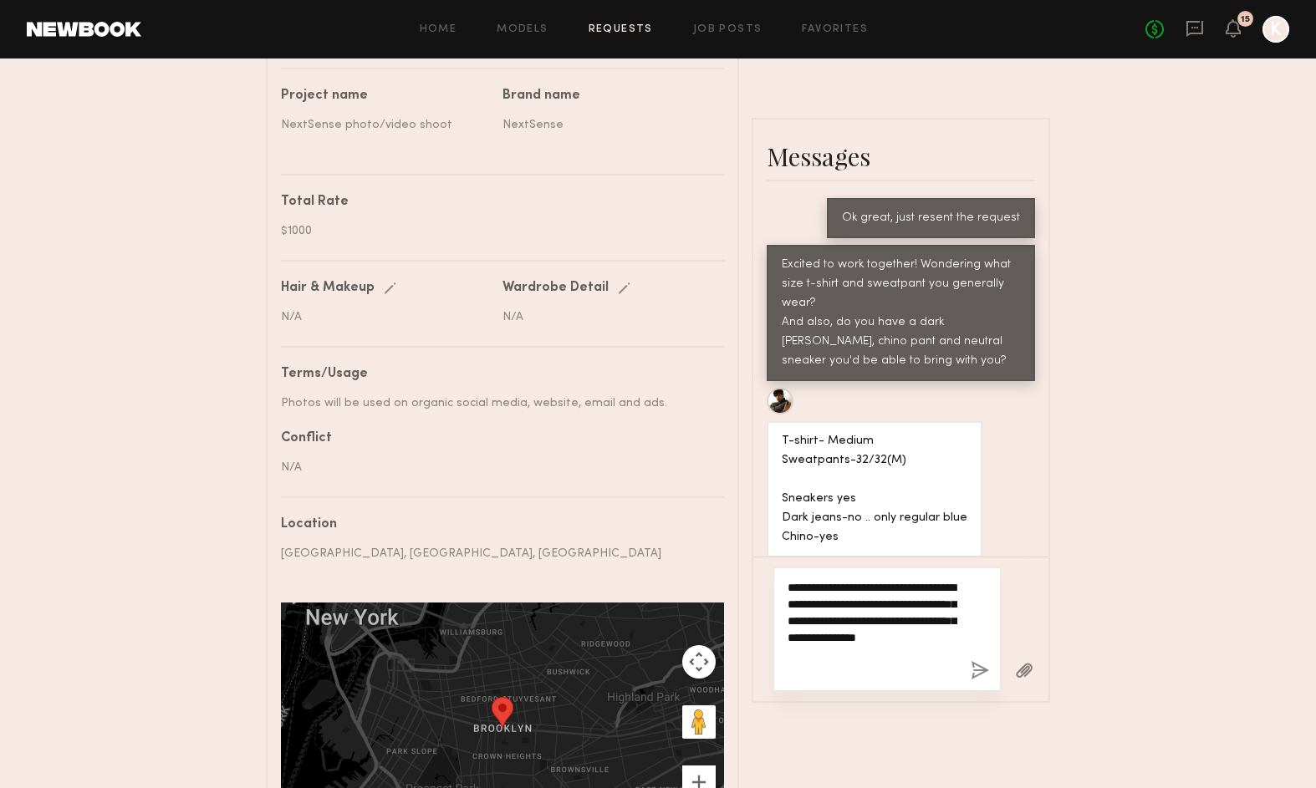
type textarea "**********"
click at [980, 668] on button "button" at bounding box center [980, 671] width 18 height 21
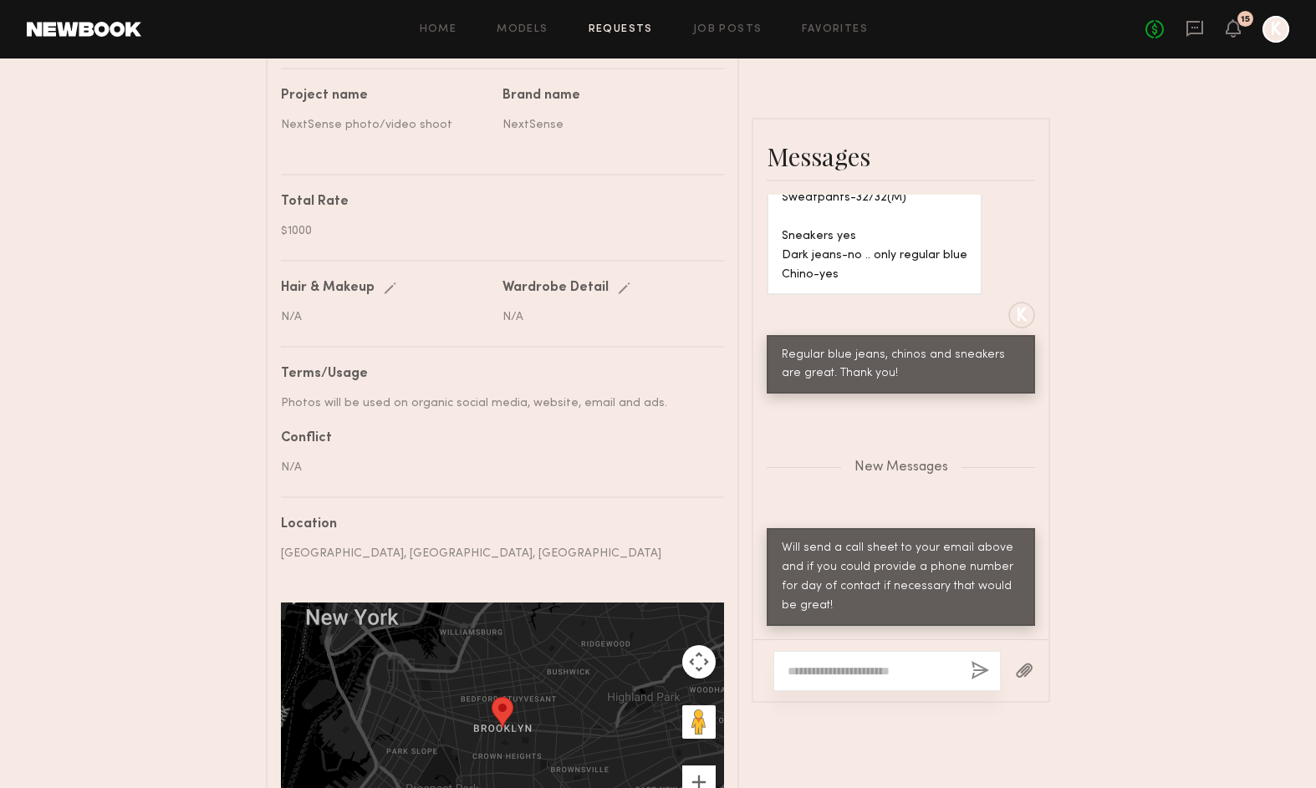
scroll to position [2439, 0]
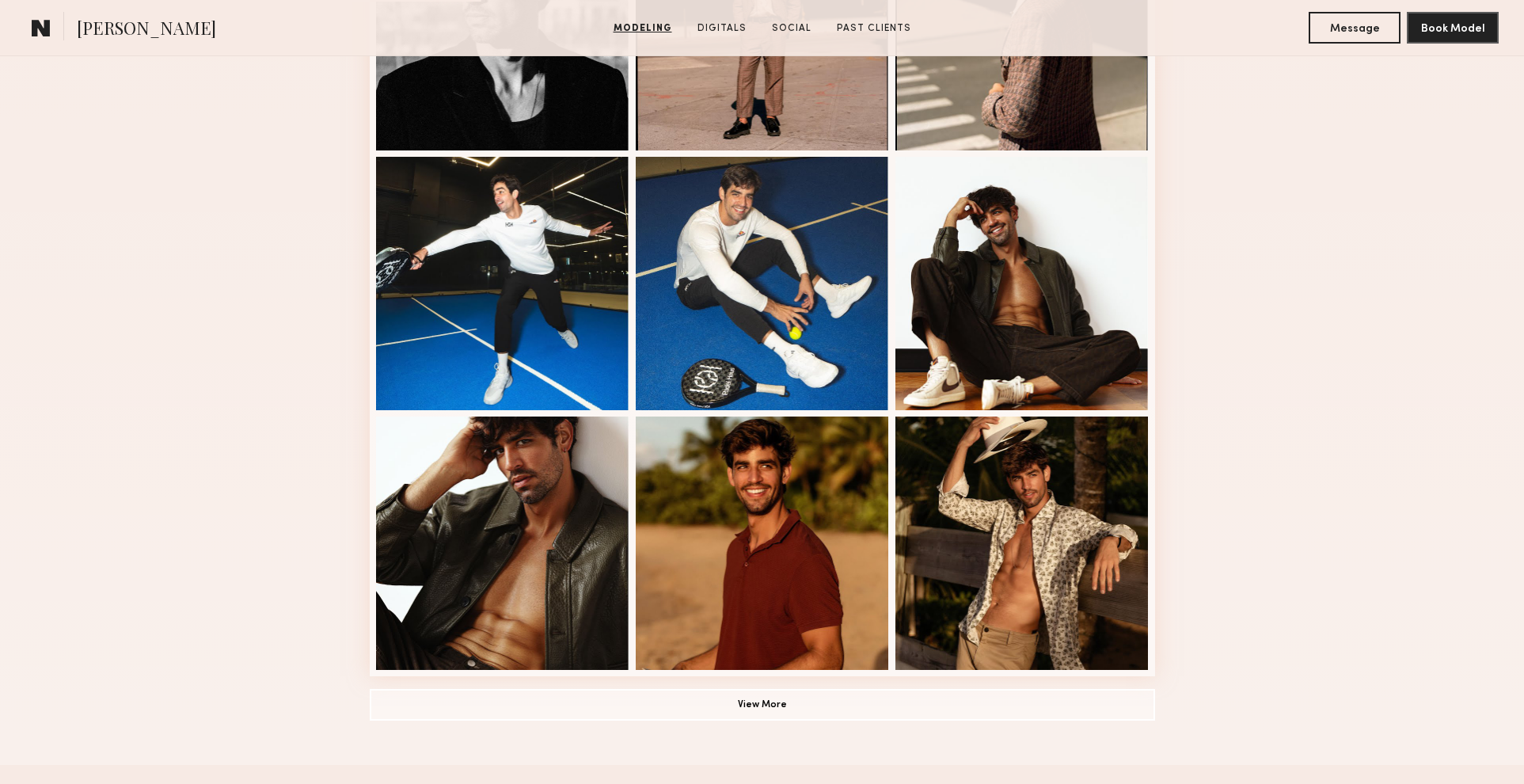
scroll to position [831, 0]
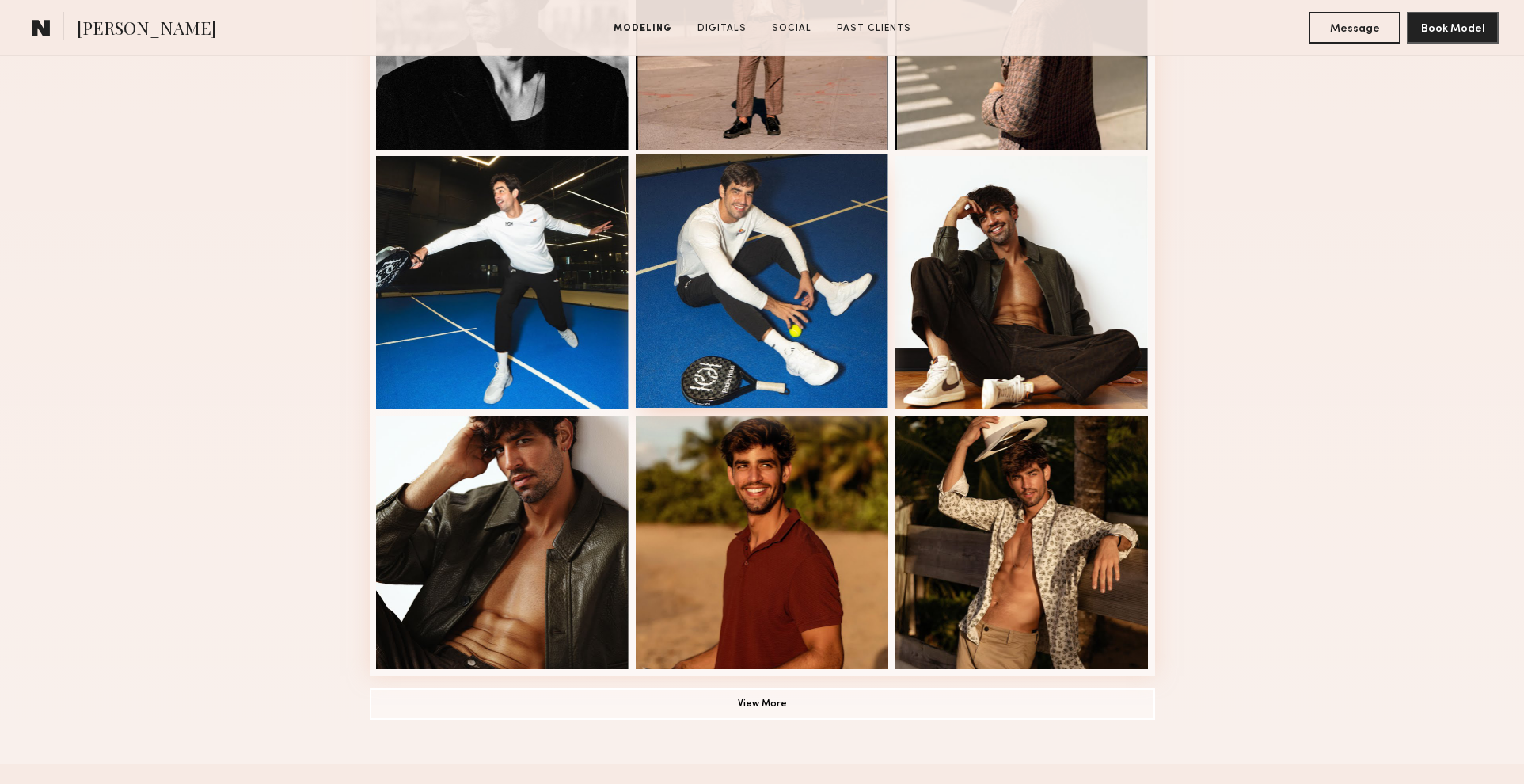
click at [795, 255] on div at bounding box center [762, 281] width 254 height 254
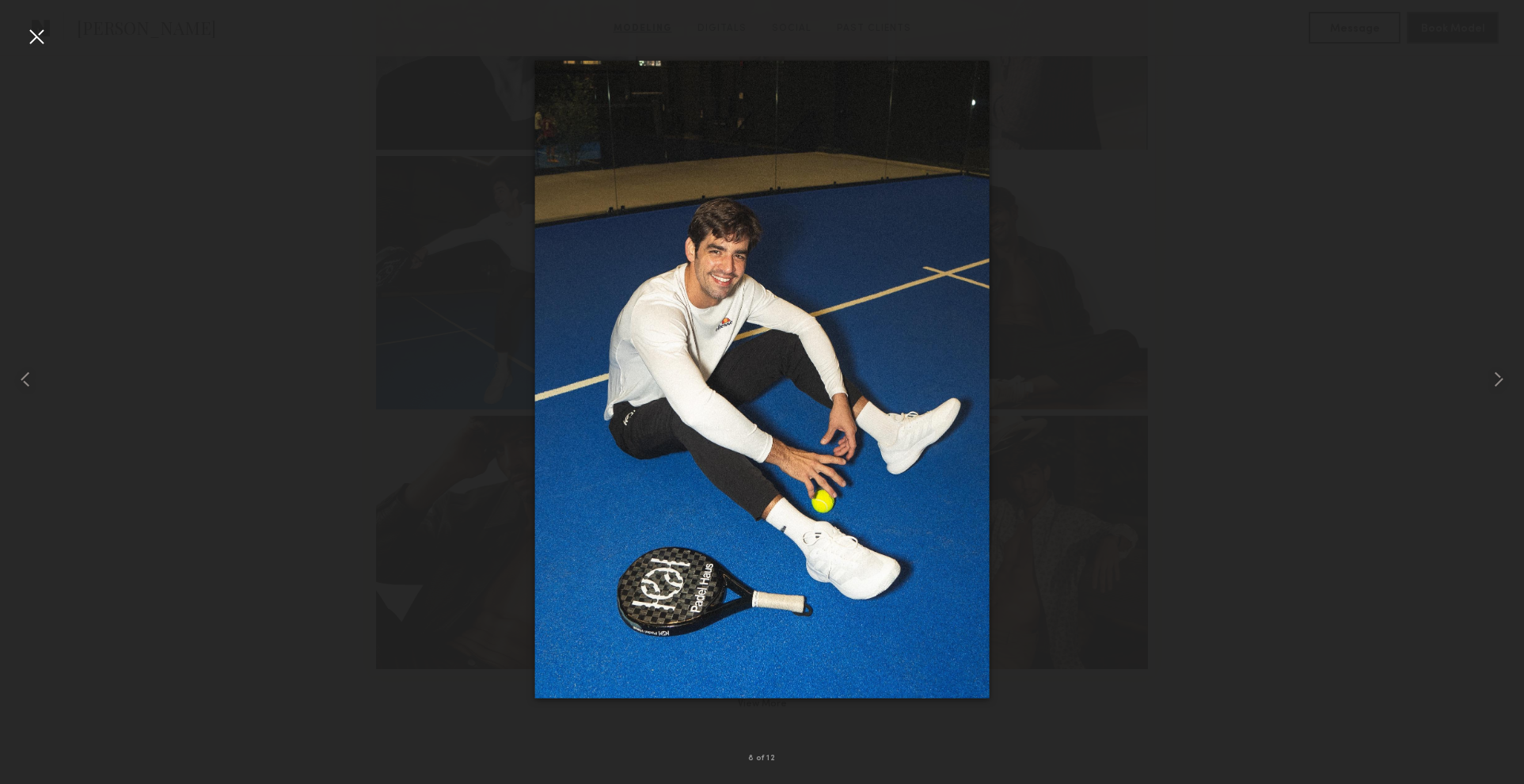
click at [1284, 477] on div at bounding box center [762, 379] width 1524 height 707
click at [1227, 309] on div at bounding box center [762, 379] width 1524 height 707
click at [37, 43] on div at bounding box center [36, 36] width 26 height 26
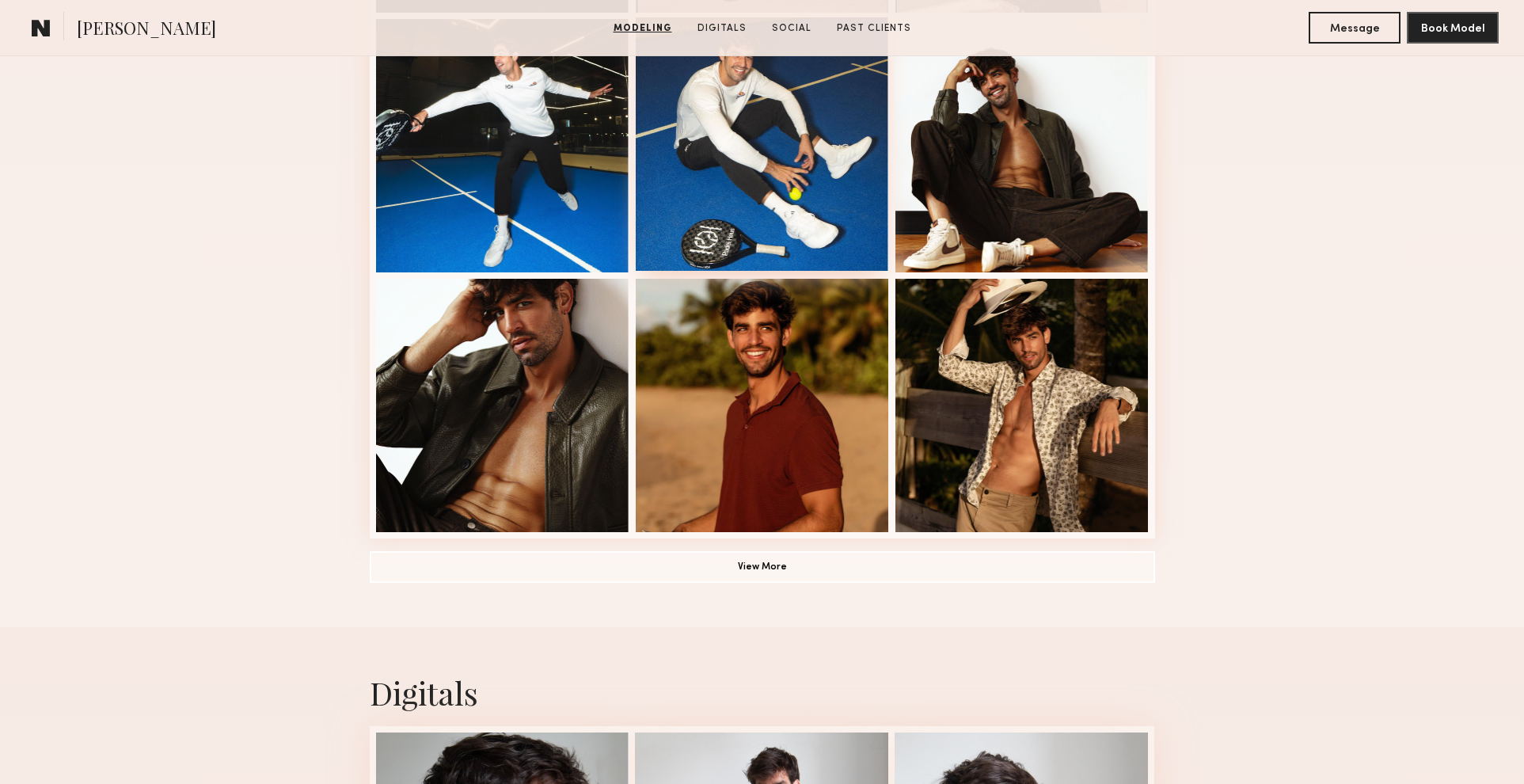
scroll to position [935, 0]
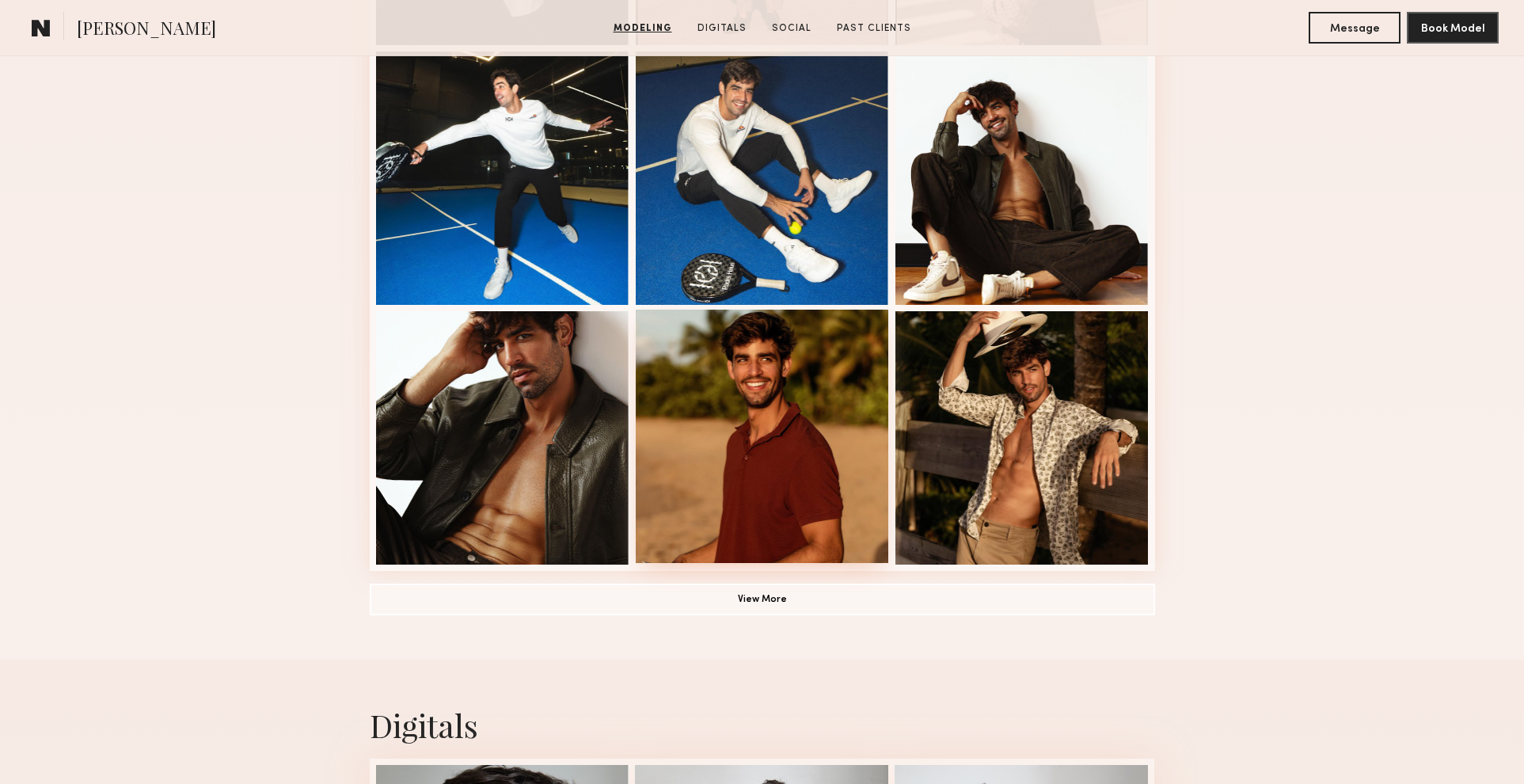
click at [815, 372] on div at bounding box center [762, 437] width 254 height 254
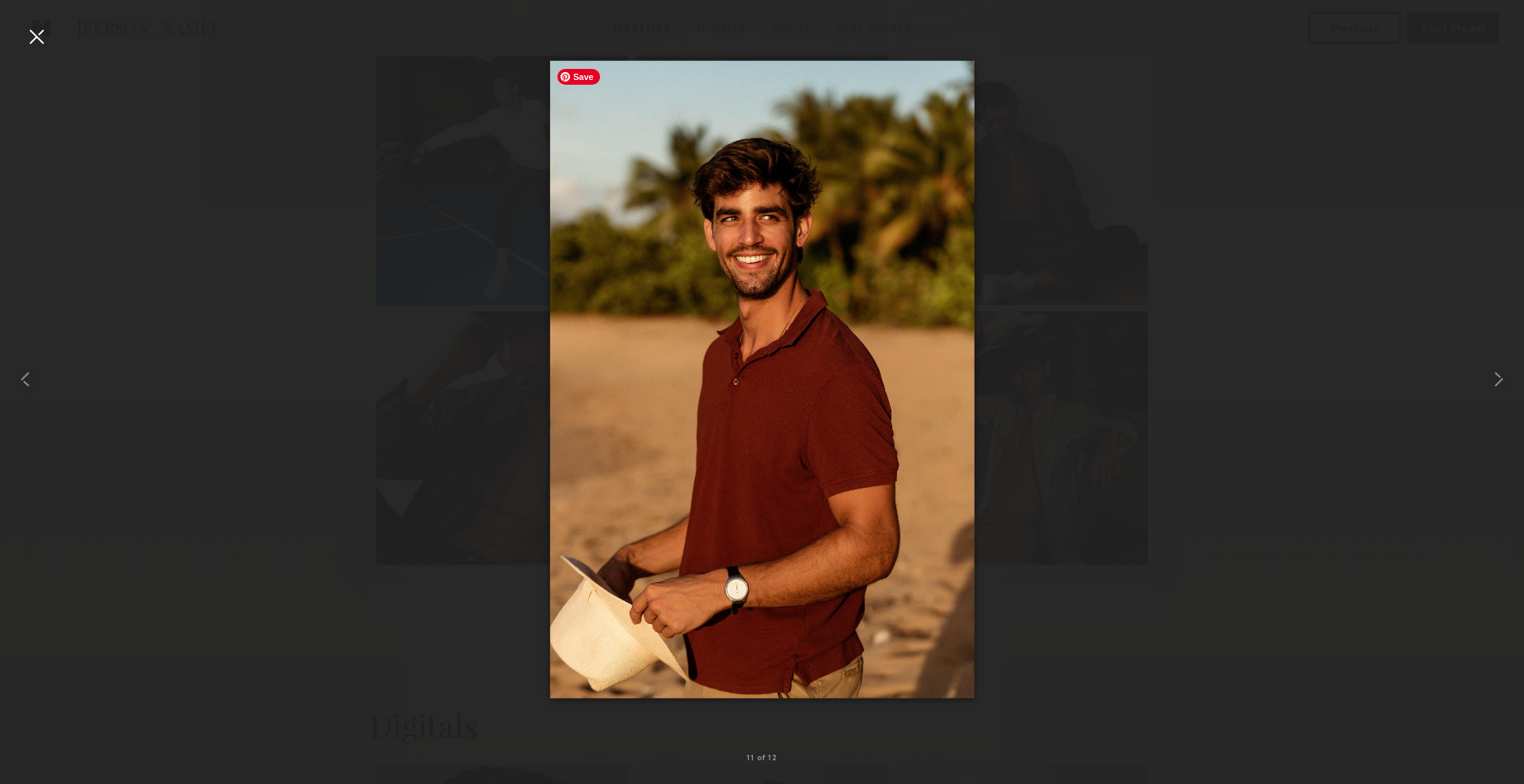
click at [1239, 412] on div at bounding box center [762, 379] width 1524 height 707
click at [1241, 412] on div at bounding box center [762, 379] width 1524 height 707
click at [468, 29] on div at bounding box center [762, 379] width 1524 height 707
click at [32, 45] on div at bounding box center [36, 36] width 26 height 26
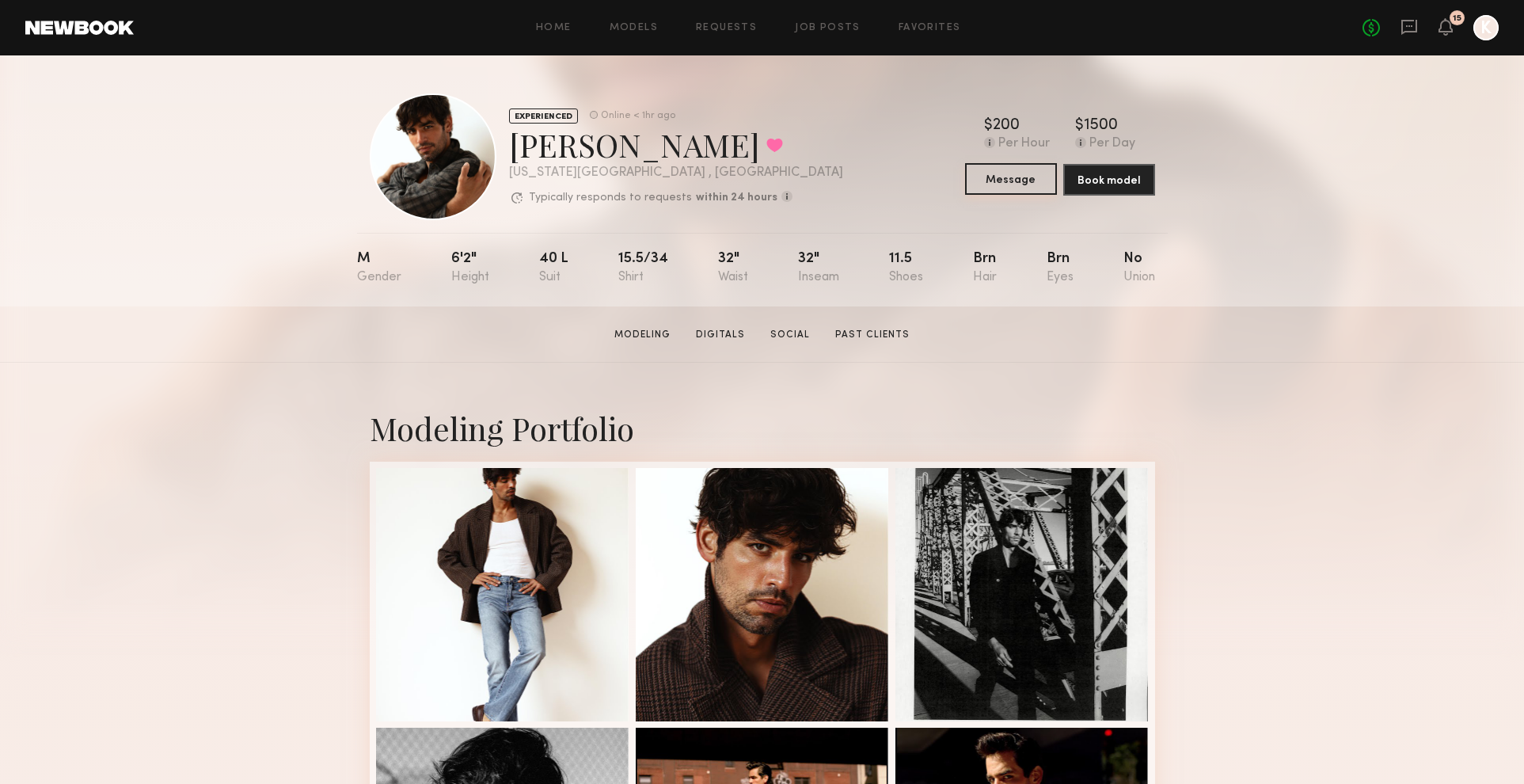
click at [1008, 186] on button "Message" at bounding box center [1011, 178] width 92 height 31
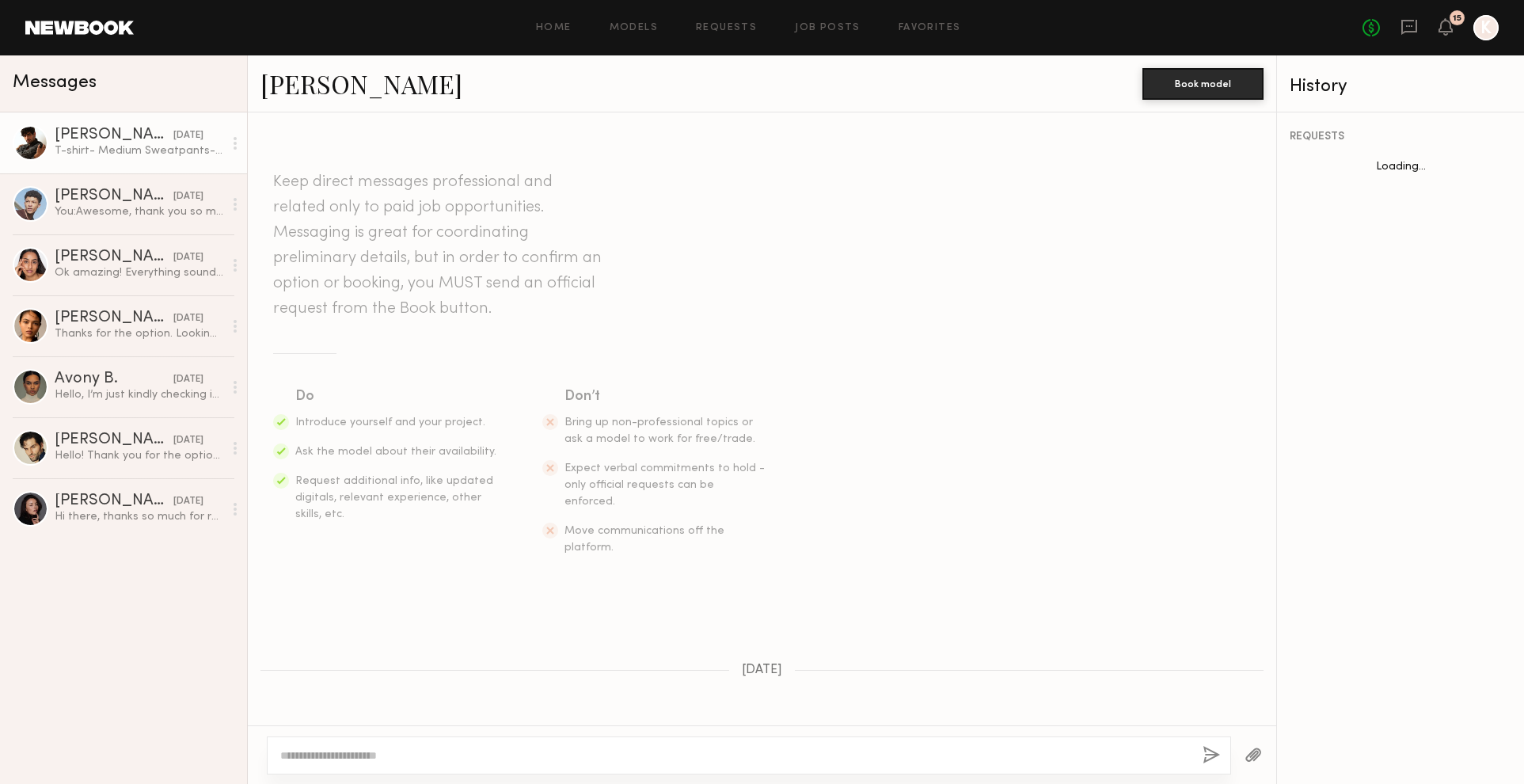
scroll to position [1441, 0]
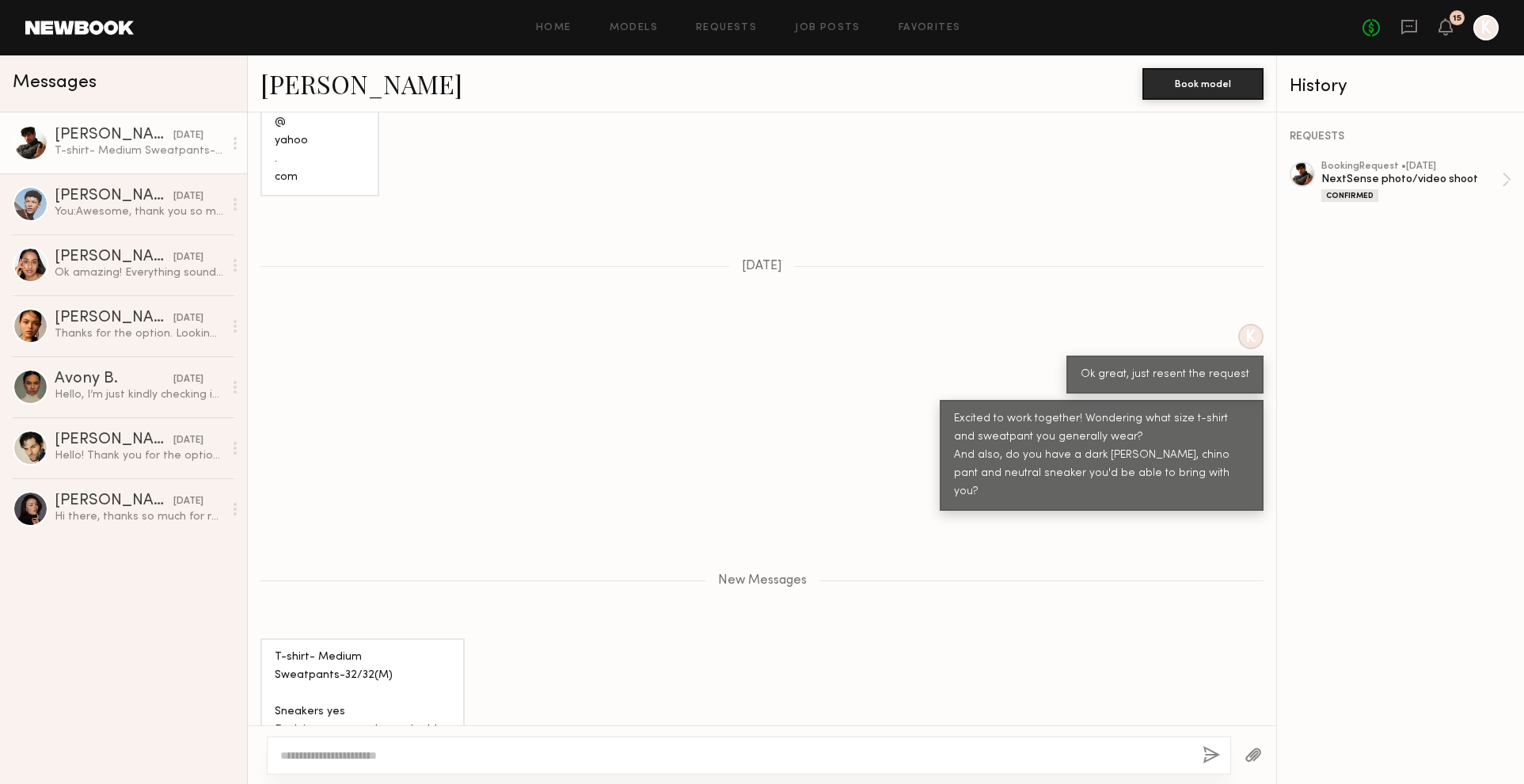
click at [403, 757] on textarea at bounding box center [735, 755] width 910 height 16
drag, startPoint x: 332, startPoint y: 755, endPoint x: 278, endPoint y: 754, distance: 54.0
click at [278, 754] on div "**********" at bounding box center [749, 756] width 964 height 38
click at [585, 751] on textarea "**********" at bounding box center [735, 755] width 910 height 16
drag, startPoint x: 585, startPoint y: 751, endPoint x: 499, endPoint y: 750, distance: 86.0
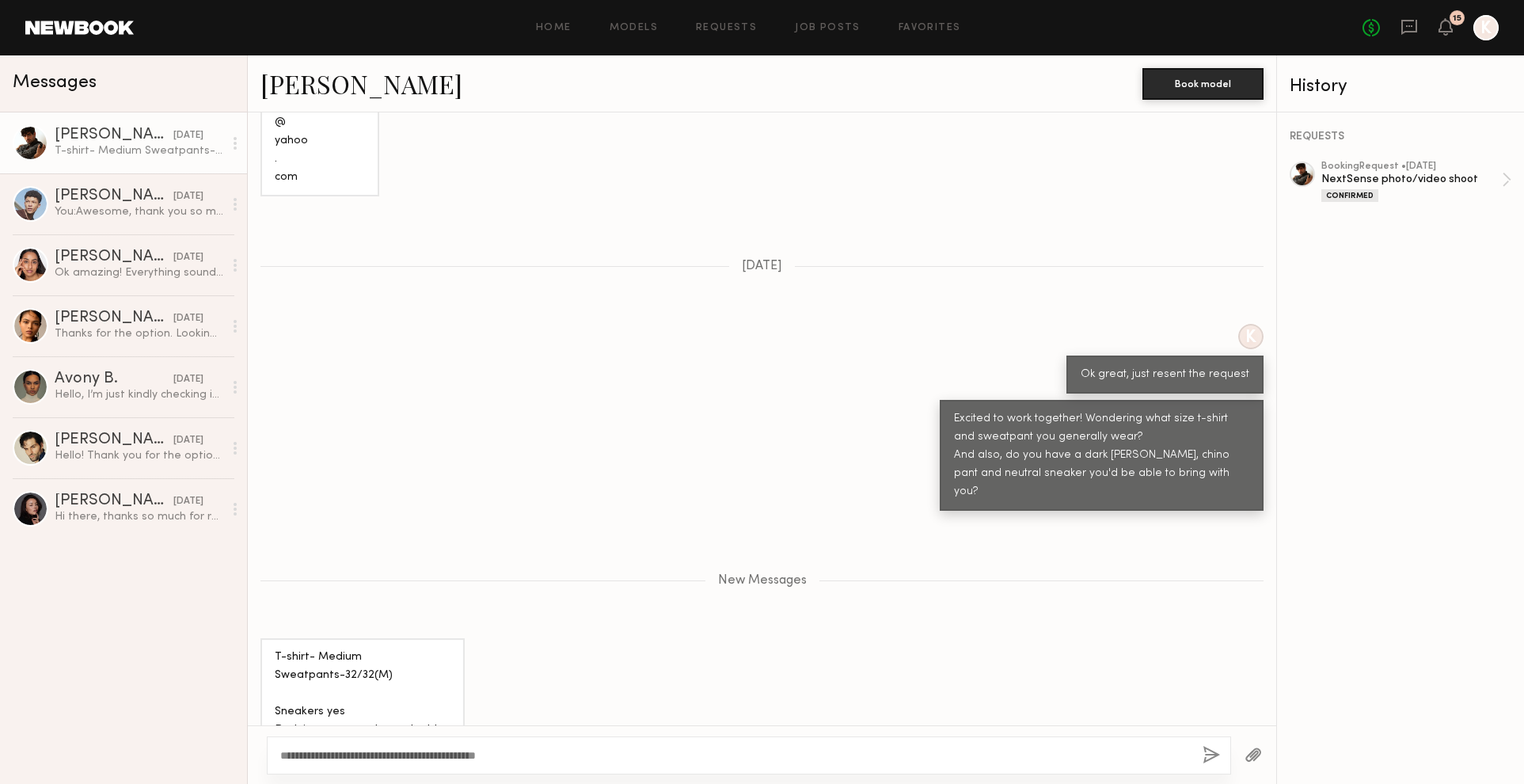
click at [499, 750] on textarea "**********" at bounding box center [735, 755] width 910 height 16
click at [655, 750] on textarea "**********" at bounding box center [735, 755] width 910 height 16
type textarea "**********"
click at [1213, 749] on button "button" at bounding box center [1211, 756] width 17 height 20
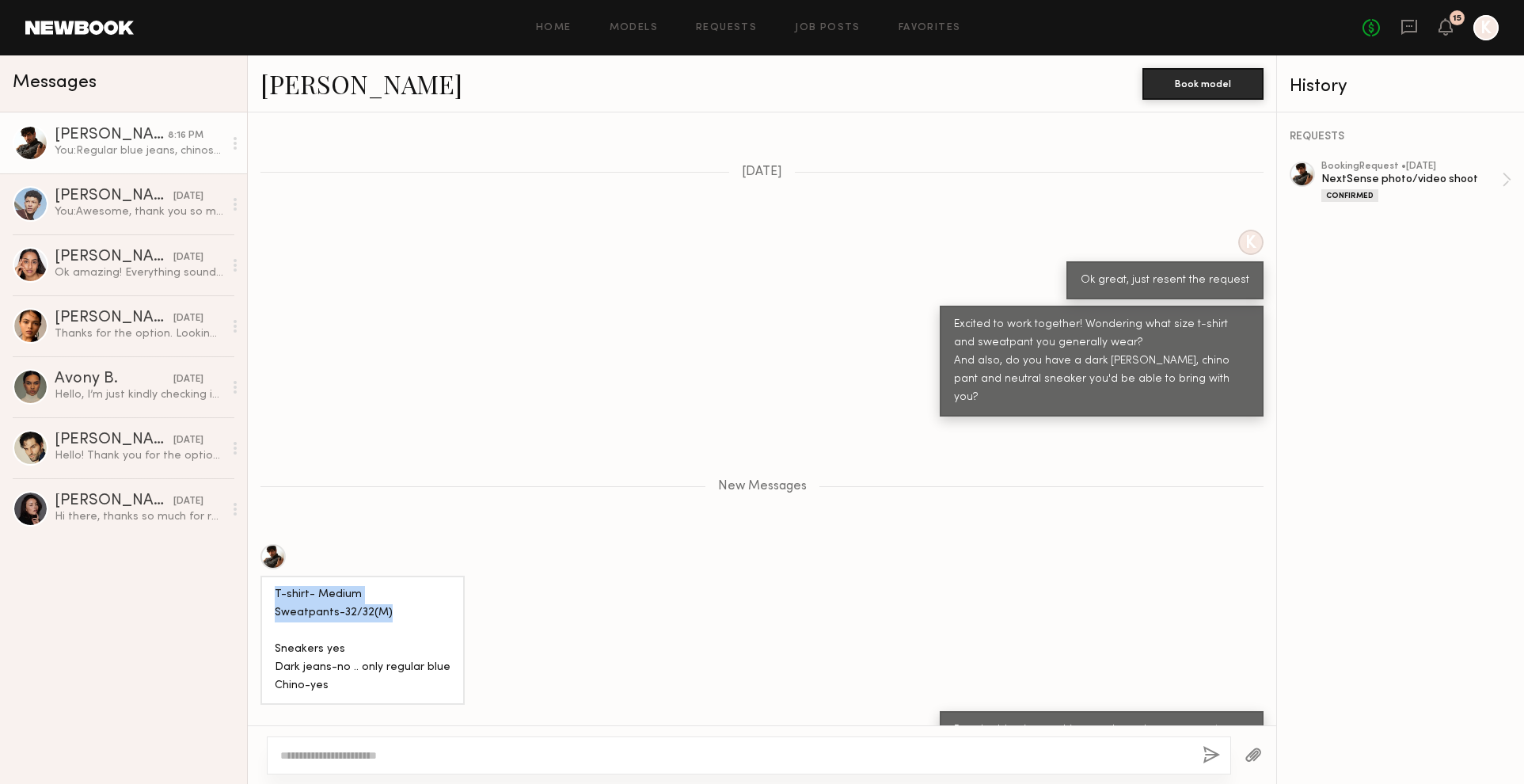
drag, startPoint x: 400, startPoint y: 554, endPoint x: 263, endPoint y: 541, distance: 137.6
click at [263, 576] on div "T-shirt- Medium Sweatpants-32/32(M) Sneakers yes Dark jeans-no .. only regular …" at bounding box center [363, 640] width 205 height 129
copy div "T-shirt- Medium Sweatpants-32/32(M)"
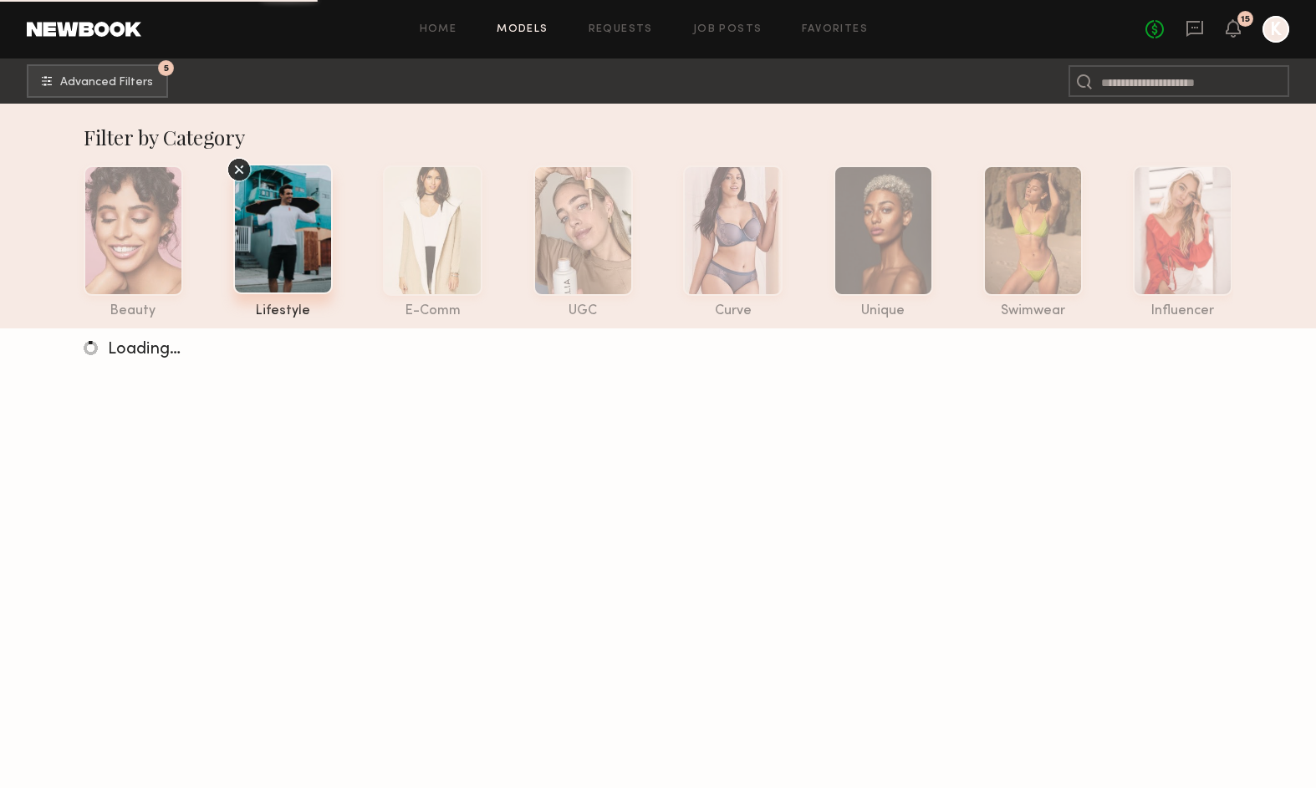
click at [623, 34] on div "Home Models Requests Job Posts Favorites Sign Out No fees up to $5,000 15 K" at bounding box center [715, 29] width 1148 height 27
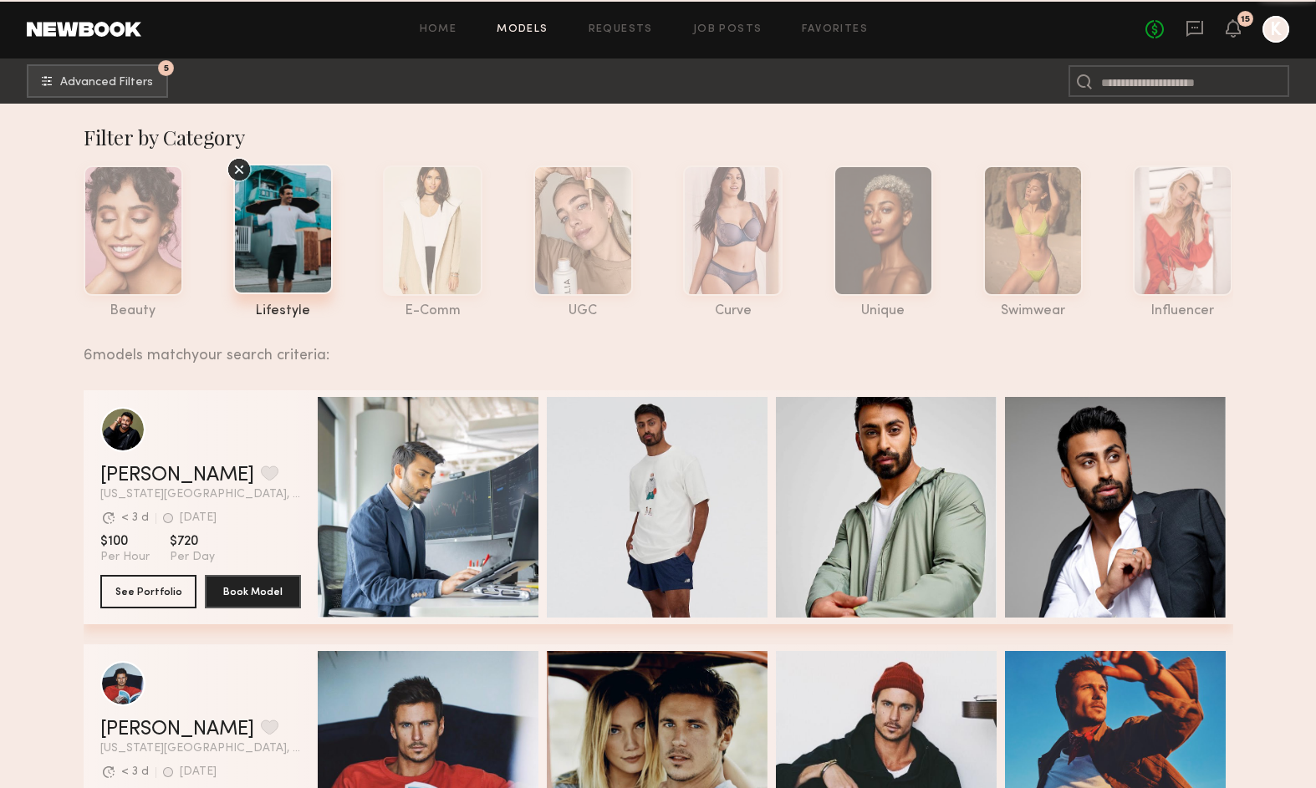
click at [620, 18] on div "Home Models Requests Job Posts Favorites Sign Out No fees up to $5,000 15 K" at bounding box center [715, 29] width 1148 height 27
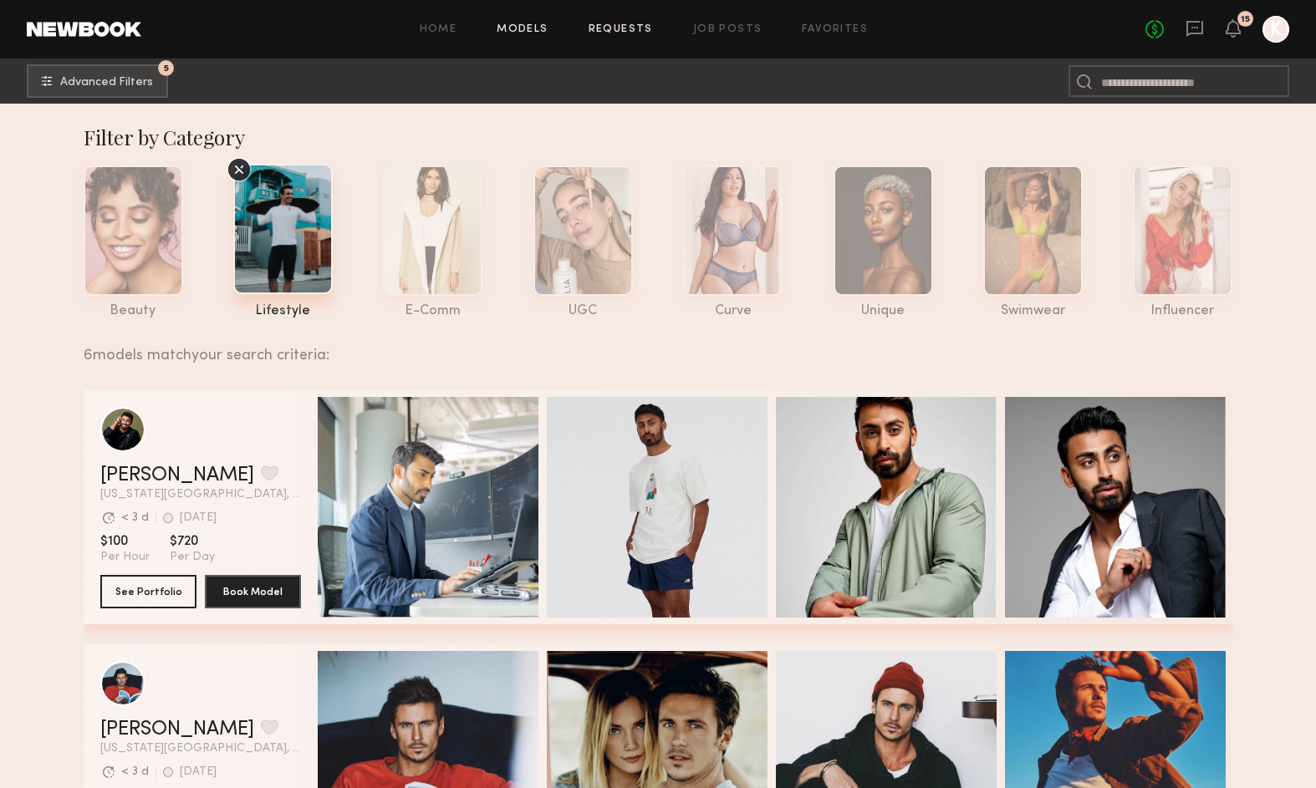
click at [621, 28] on link "Requests" at bounding box center [621, 29] width 64 height 11
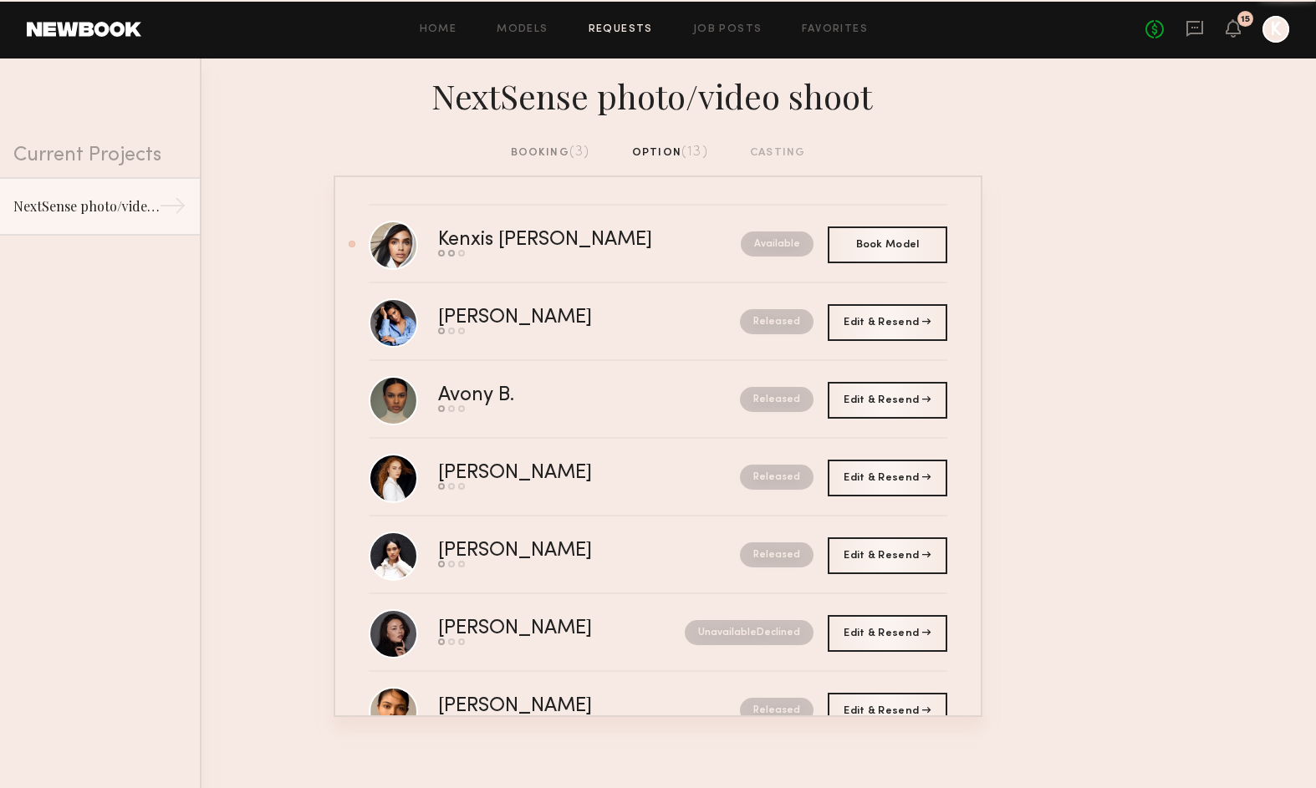
click at [547, 148] on div "booking (3)" at bounding box center [550, 153] width 79 height 18
